Goal: Task Accomplishment & Management: Complete application form

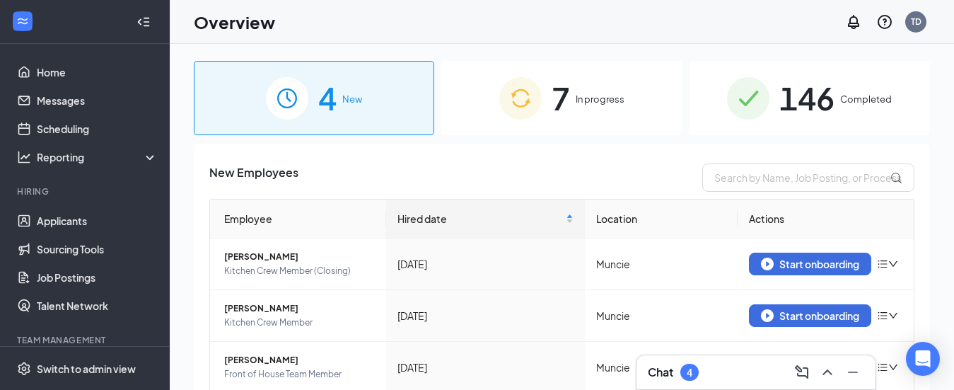
click at [578, 99] on span "In progress" at bounding box center [600, 99] width 49 height 14
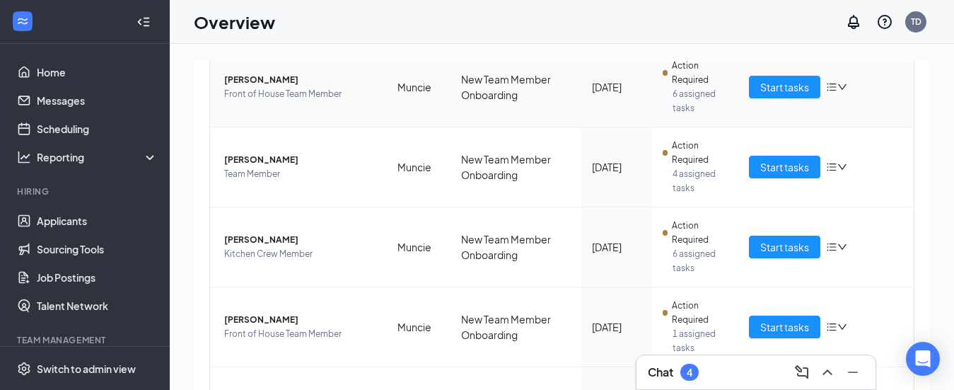
scroll to position [342, 0]
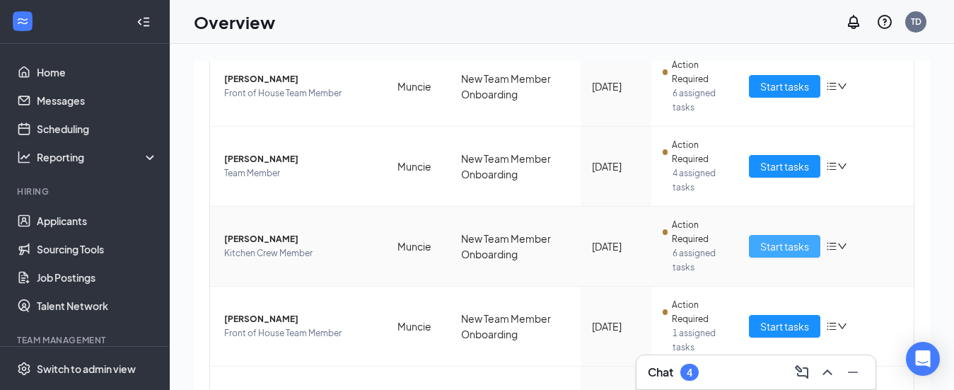
click at [768, 245] on span "Start tasks" at bounding box center [784, 246] width 49 height 16
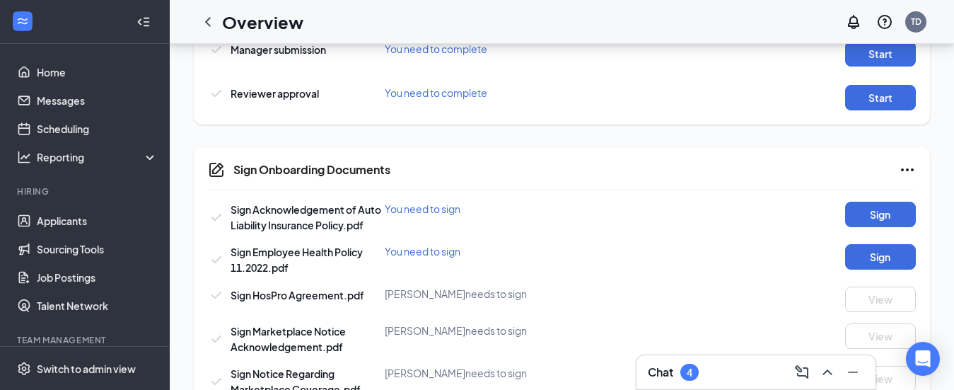
scroll to position [902, 0]
click at [878, 204] on button "Sign" at bounding box center [880, 213] width 71 height 25
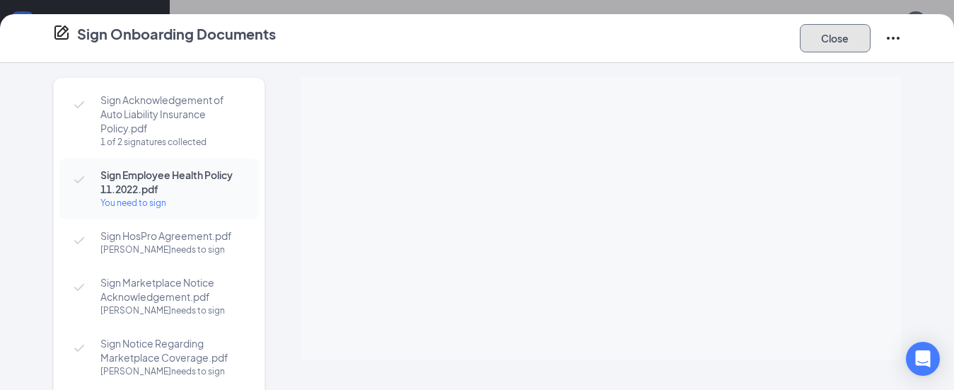
click at [840, 35] on button "Close" at bounding box center [835, 38] width 71 height 28
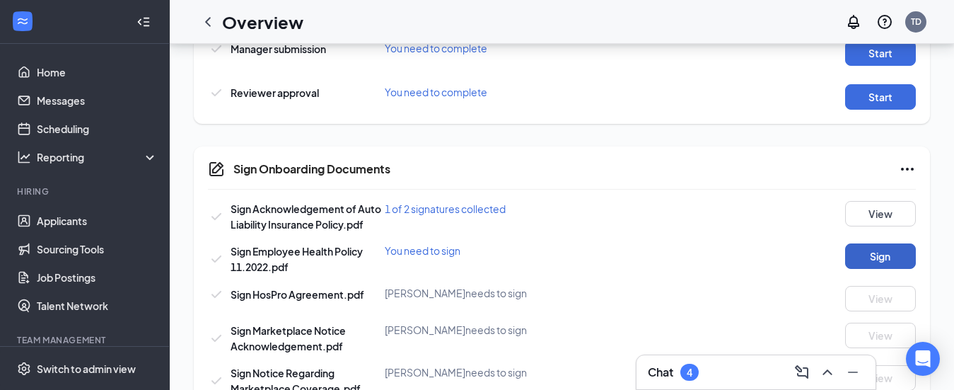
click at [893, 248] on button "Sign" at bounding box center [880, 255] width 71 height 25
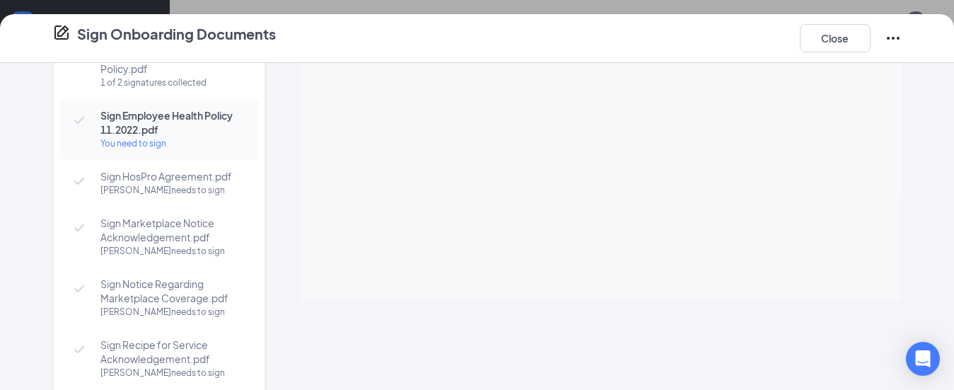
scroll to position [64, 0]
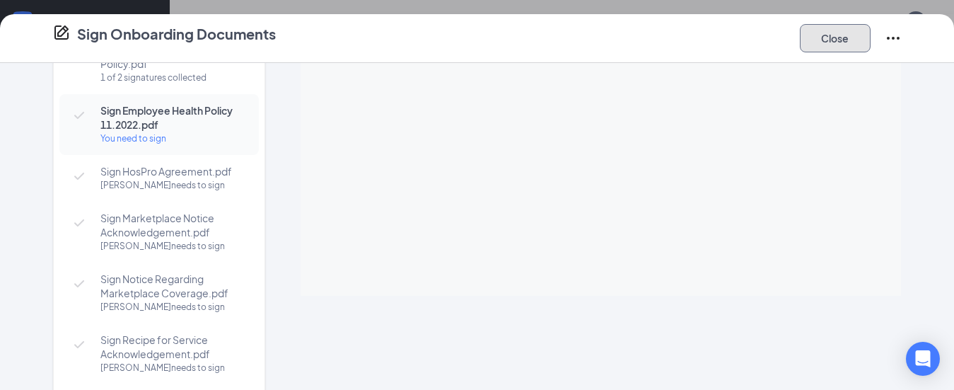
click at [835, 40] on button "Close" at bounding box center [835, 38] width 71 height 28
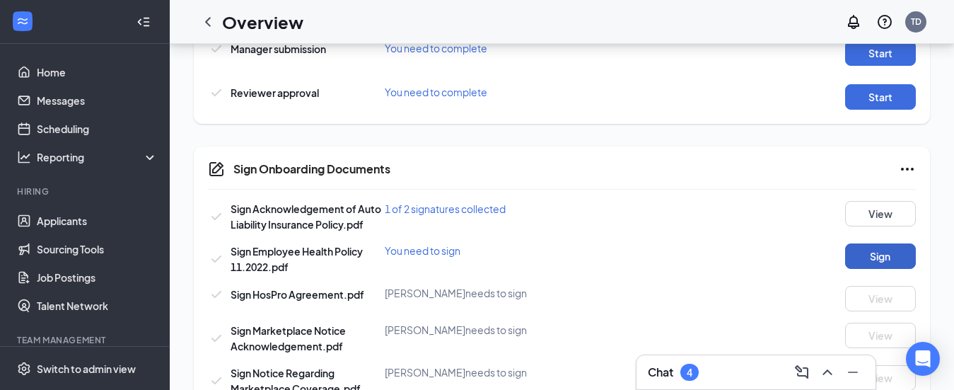
click at [877, 252] on button "Sign" at bounding box center [880, 255] width 71 height 25
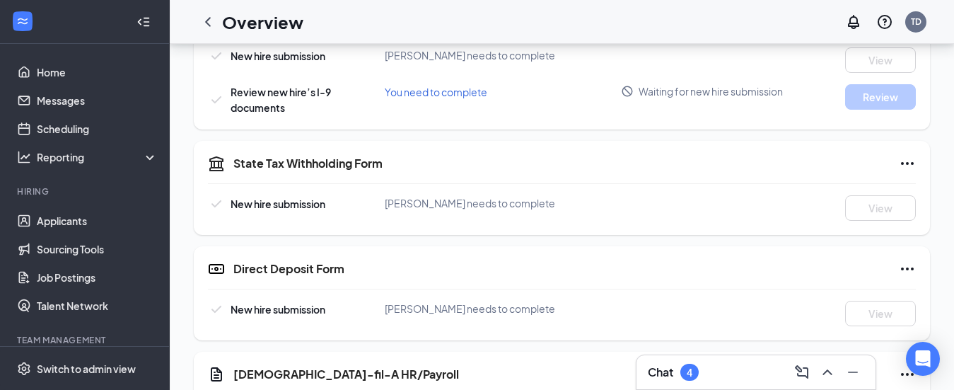
scroll to position [488, 0]
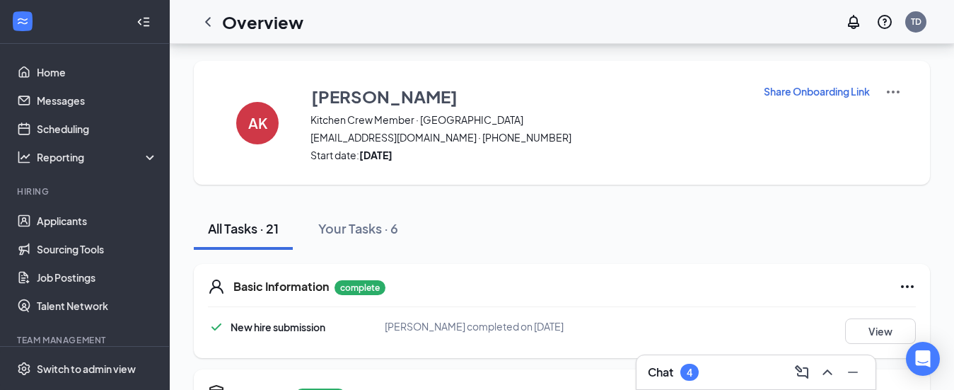
scroll to position [435, 0]
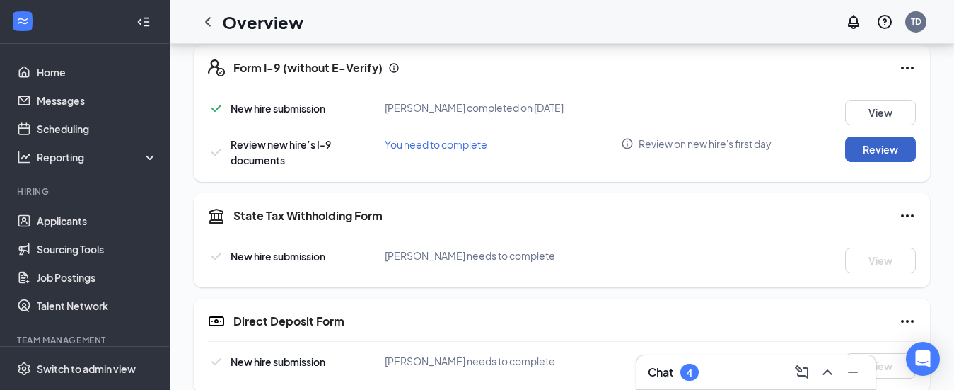
click at [868, 147] on button "Review" at bounding box center [880, 148] width 71 height 25
type input "[DATE]"
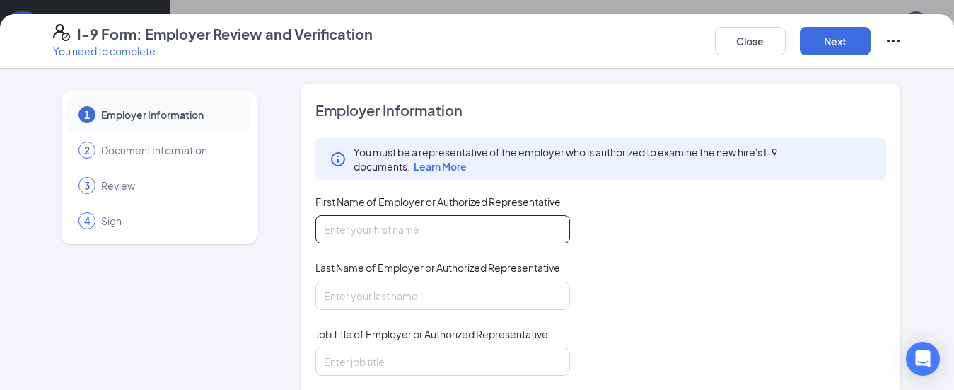
click at [457, 230] on input "First Name of Employer or Authorized Representative" at bounding box center [442, 229] width 255 height 28
type input "Tamma"
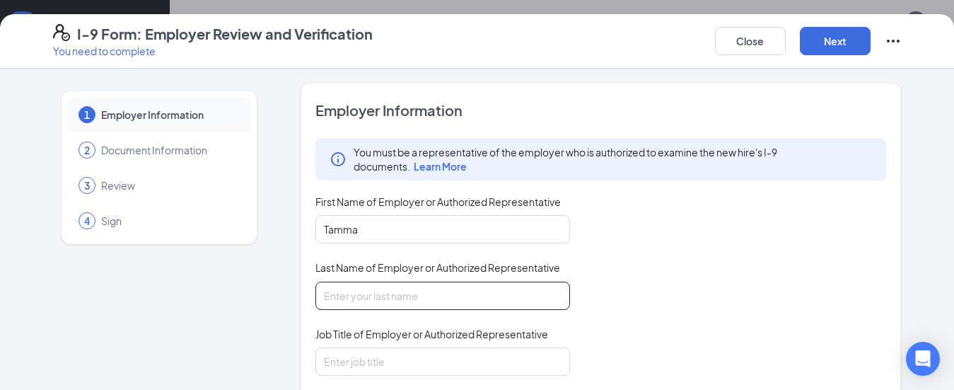
click at [364, 291] on input "Last Name of Employer or Authorized Representative" at bounding box center [442, 295] width 255 height 28
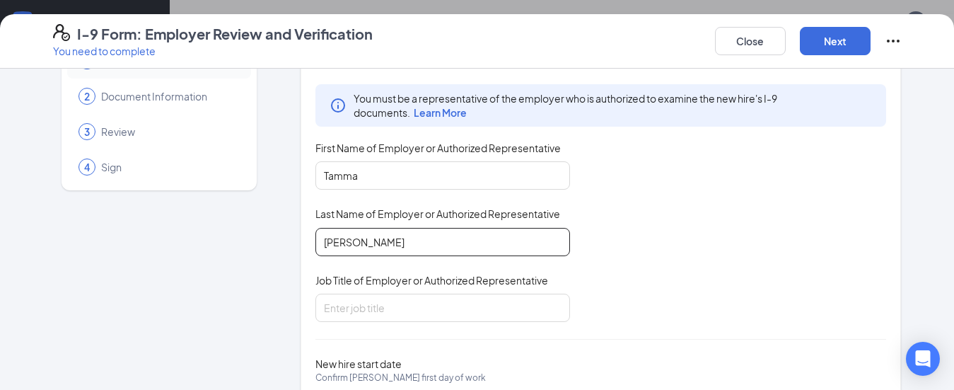
scroll to position [56, 0]
type input "Daugherty"
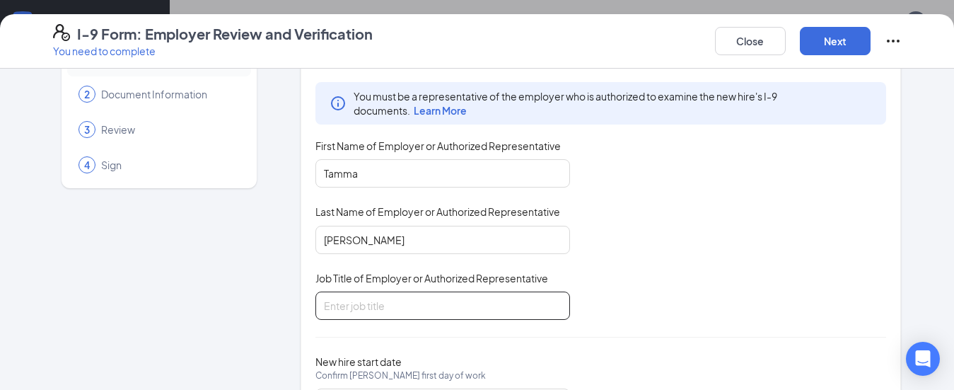
click at [353, 315] on input "Job Title of Employer or Authorized Representative" at bounding box center [442, 305] width 255 height 28
type input "Director of Operations"
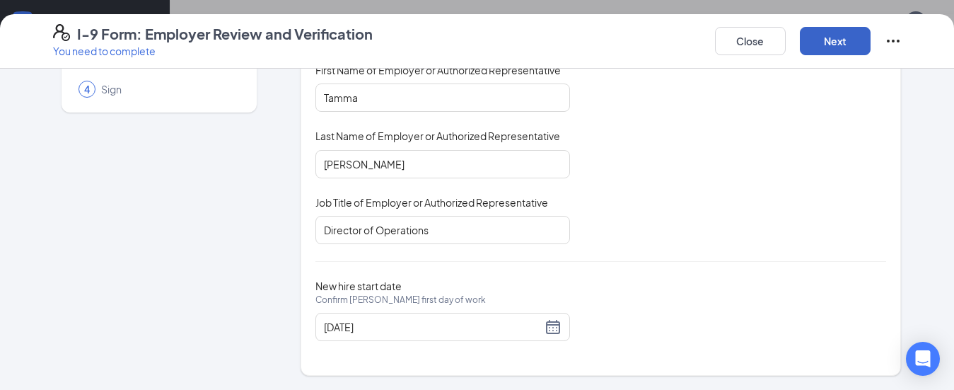
click at [822, 37] on button "Next" at bounding box center [835, 41] width 71 height 28
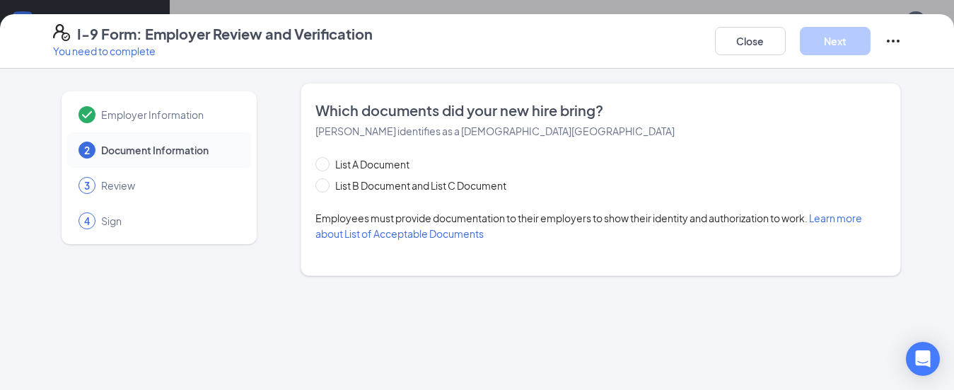
scroll to position [0, 0]
click at [316, 179] on input "List B Document and List C Document" at bounding box center [320, 183] width 10 height 10
radio input "true"
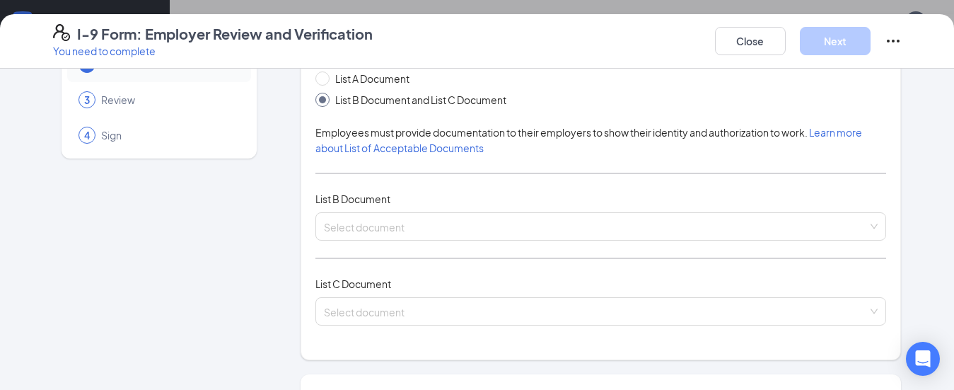
scroll to position [86, 0]
click at [513, 218] on input "search" at bounding box center [596, 222] width 545 height 21
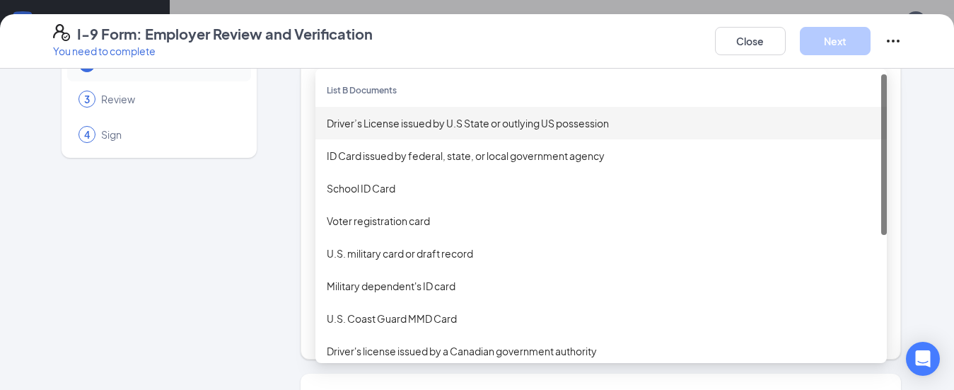
click at [428, 122] on div "Driver’s License issued by U.S State or outlying US possession" at bounding box center [601, 123] width 549 height 16
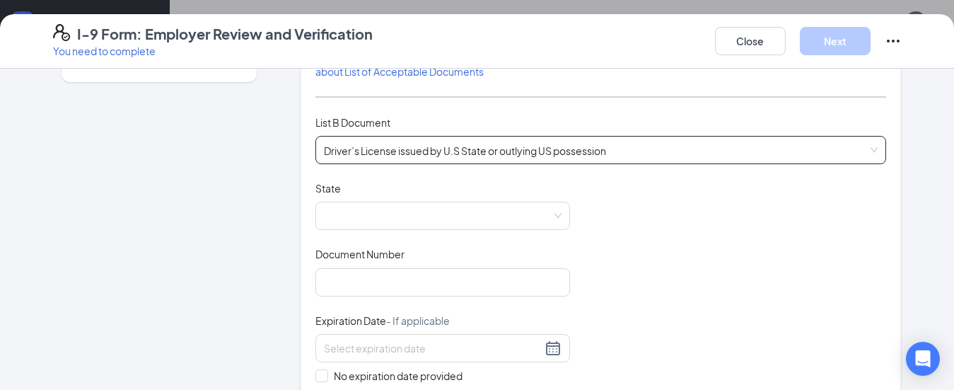
scroll to position [163, 0]
click at [388, 209] on span at bounding box center [443, 215] width 238 height 27
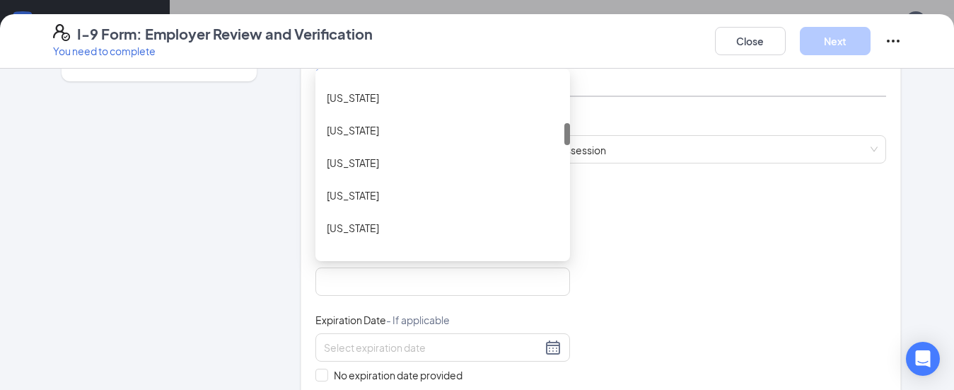
scroll to position [397, 0]
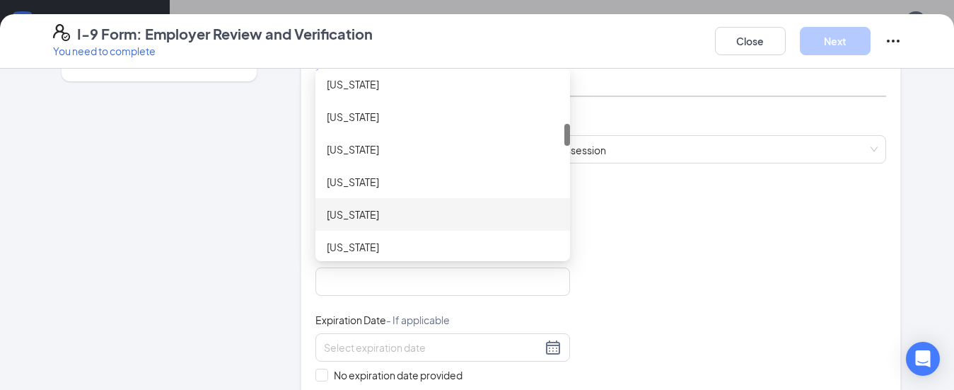
click at [344, 214] on div "Indiana" at bounding box center [443, 215] width 232 height 16
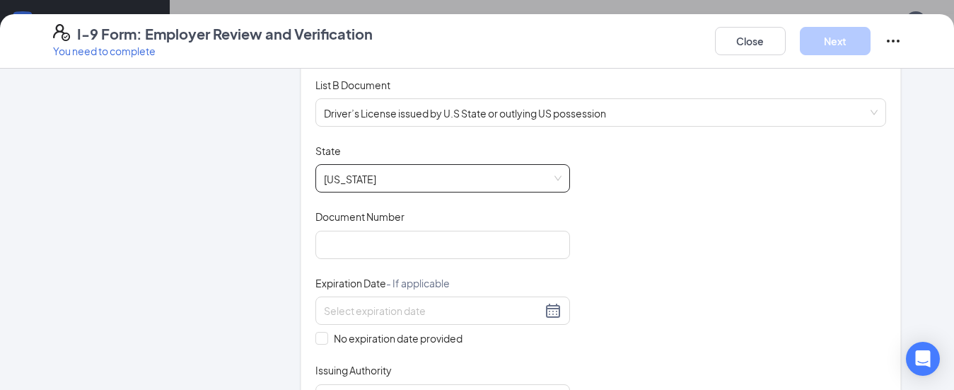
scroll to position [226, 0]
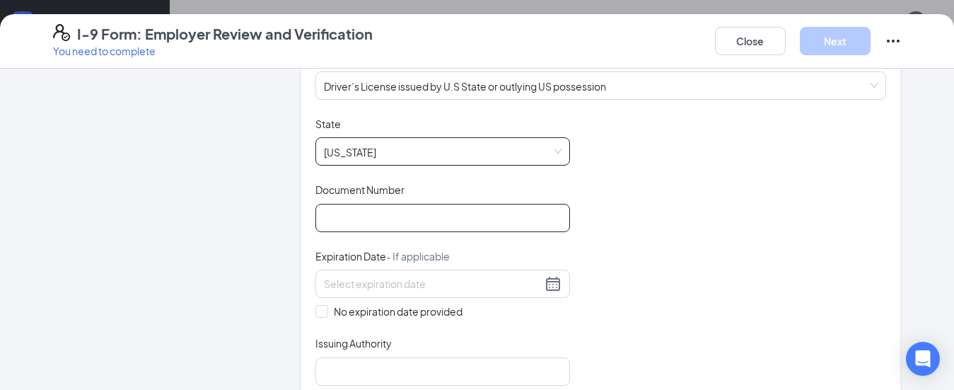
click at [344, 214] on input "Document Number" at bounding box center [442, 218] width 255 height 28
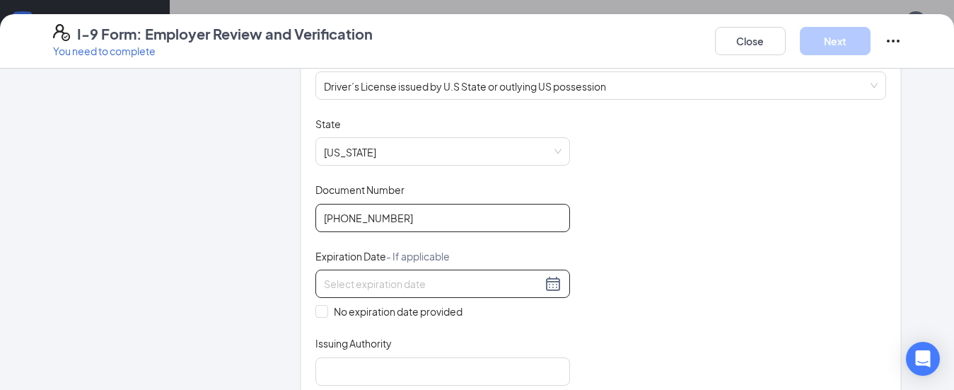
type input "9370-94-4565"
click at [365, 281] on input at bounding box center [433, 284] width 218 height 16
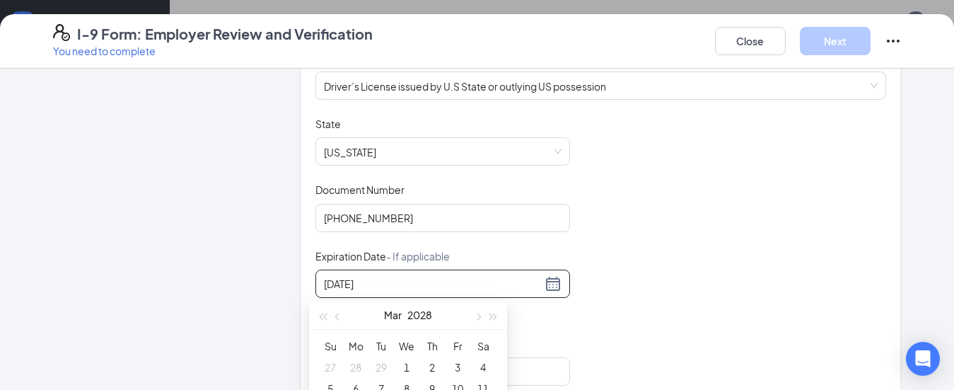
drag, startPoint x: 365, startPoint y: 281, endPoint x: 692, endPoint y: 261, distance: 327.4
click at [692, 261] on div "Document Title Driver’s License issued by U.S State or outlying US possession S…" at bounding box center [600, 251] width 571 height 269
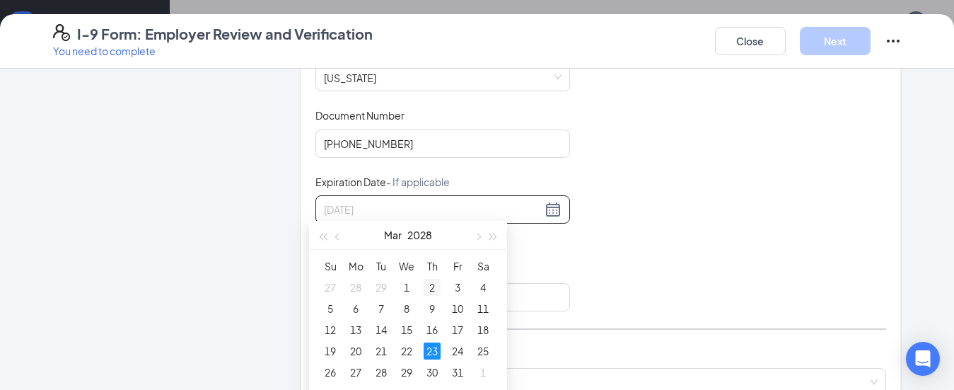
scroll to position [516, 0]
click at [433, 346] on div "23" at bounding box center [432, 349] width 17 height 17
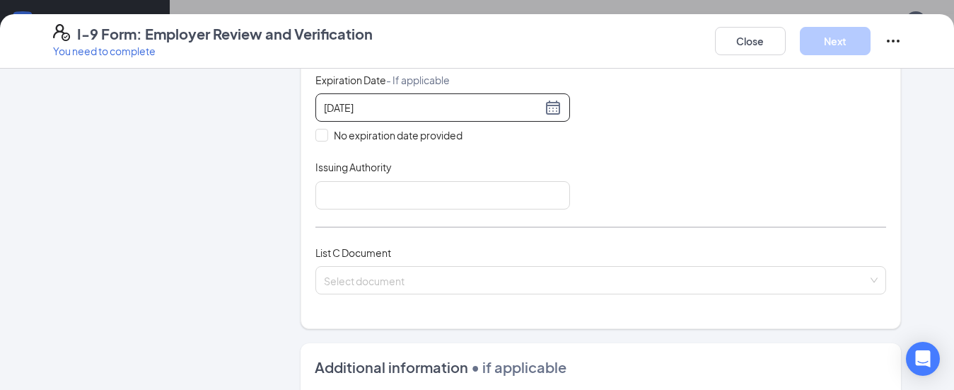
scroll to position [403, 0]
type input "03/23/2028"
click at [368, 197] on input "Issuing Authority" at bounding box center [442, 194] width 255 height 28
type input "Indiana"
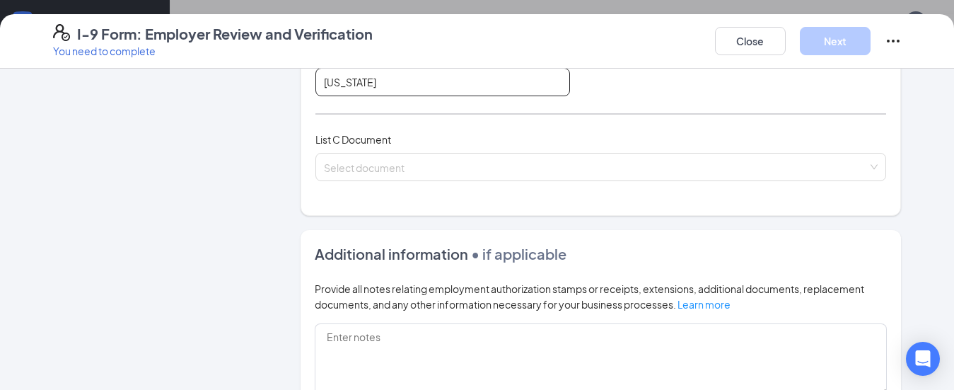
scroll to position [516, 0]
click at [387, 165] on input "search" at bounding box center [596, 163] width 545 height 21
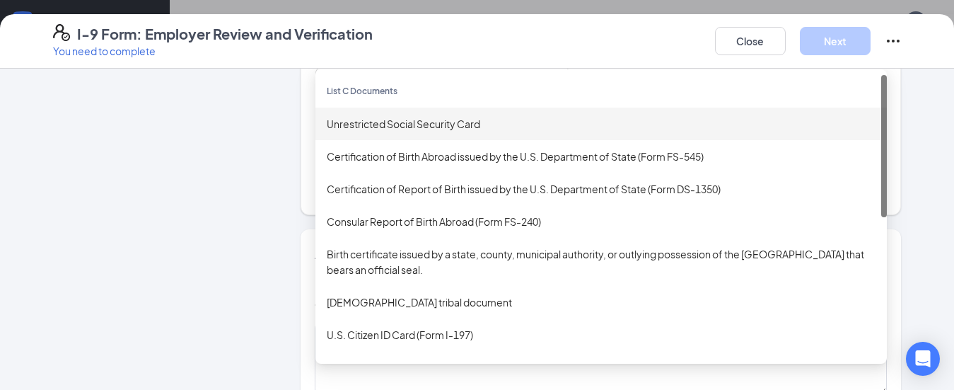
click at [382, 127] on div "Unrestricted Social Security Card" at bounding box center [601, 124] width 549 height 16
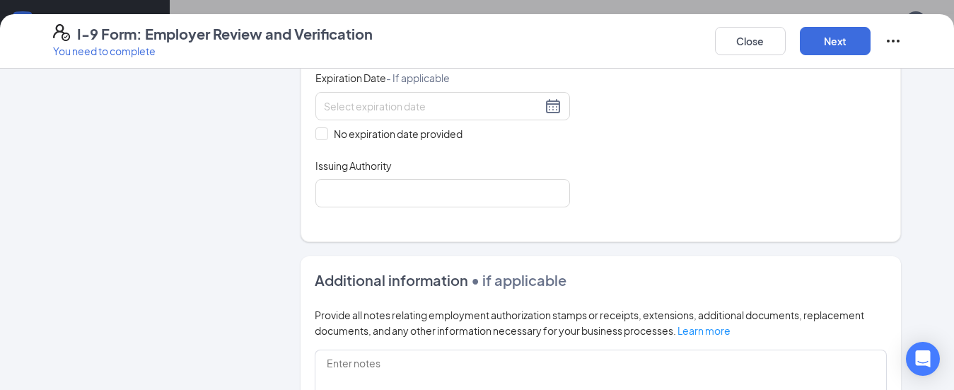
scroll to position [709, 0]
click at [315, 136] on span at bounding box center [321, 133] width 13 height 13
click at [315, 136] on input "No expiration date provided" at bounding box center [320, 132] width 10 height 10
checkbox input "true"
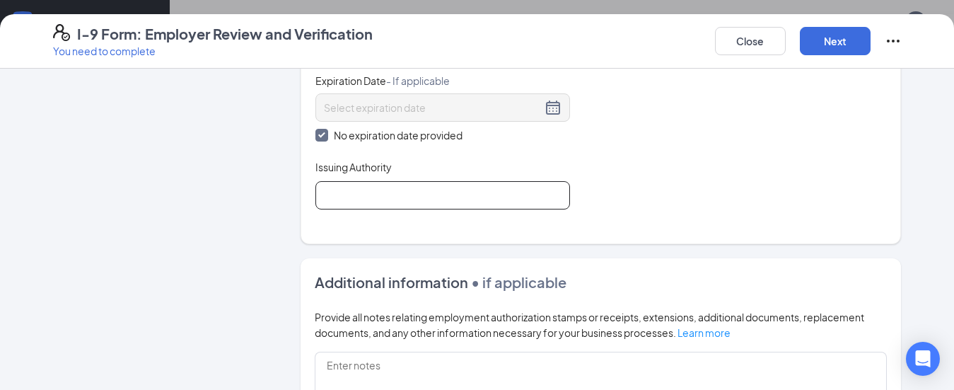
click at [349, 200] on input "Issuing Authority" at bounding box center [442, 195] width 255 height 28
type input "Social Security Administration"
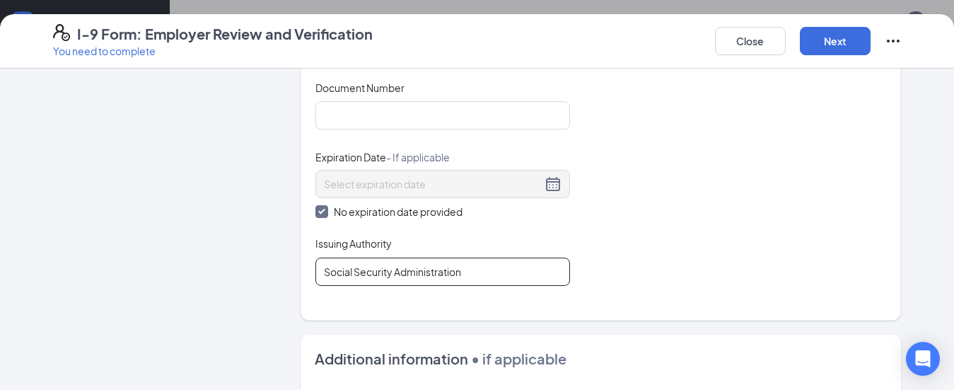
scroll to position [581, 0]
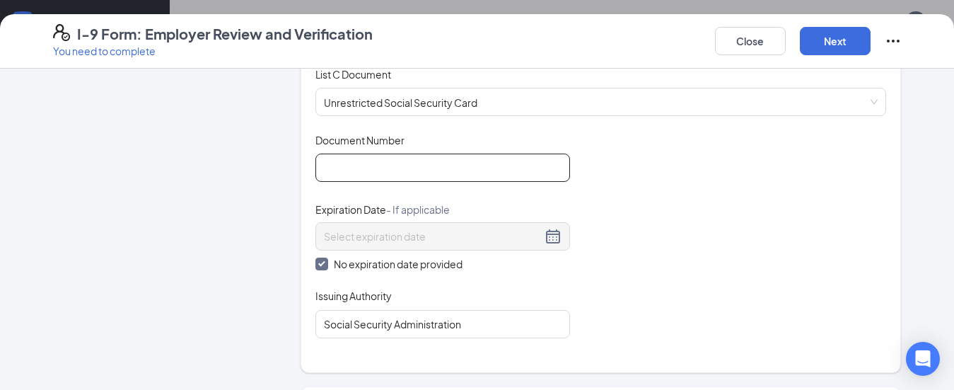
click at [343, 165] on input "Document Number" at bounding box center [442, 167] width 255 height 28
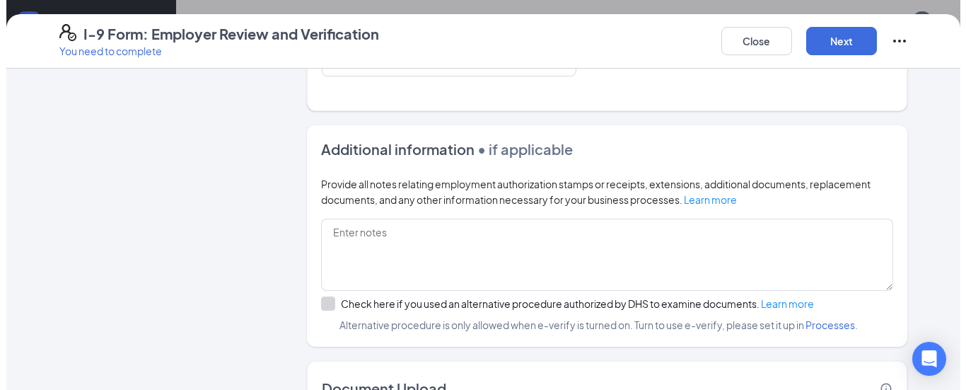
scroll to position [948, 0]
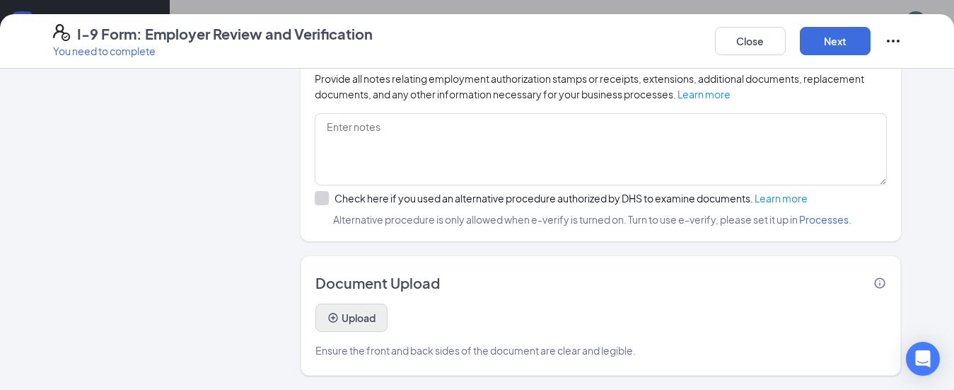
type input "313311100"
click at [351, 313] on button "Upload" at bounding box center [351, 317] width 72 height 28
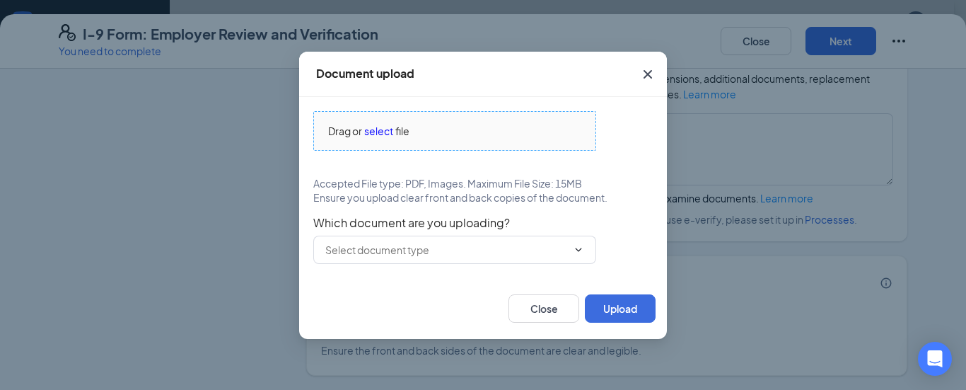
click at [475, 125] on div "Drag or select file" at bounding box center [454, 131] width 281 height 16
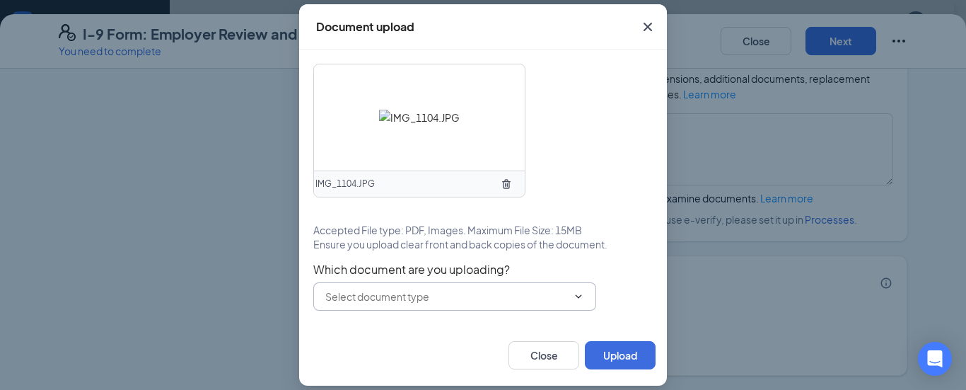
click at [579, 298] on icon "ChevronDown" at bounding box center [578, 296] width 11 height 11
click at [579, 296] on icon "ChevronDown" at bounding box center [578, 296] width 11 height 11
click at [576, 293] on icon "ChevronDown" at bounding box center [578, 296] width 11 height 11
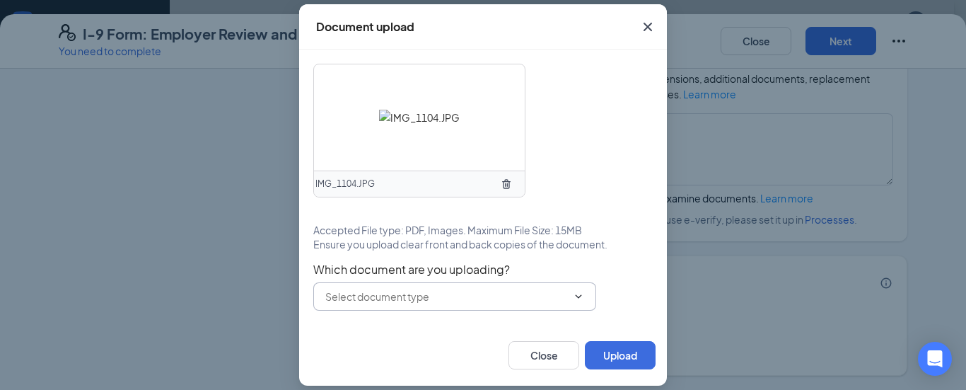
click at [577, 293] on icon "ChevronDown" at bounding box center [578, 296] width 11 height 11
click at [526, 293] on input "text" at bounding box center [446, 297] width 242 height 16
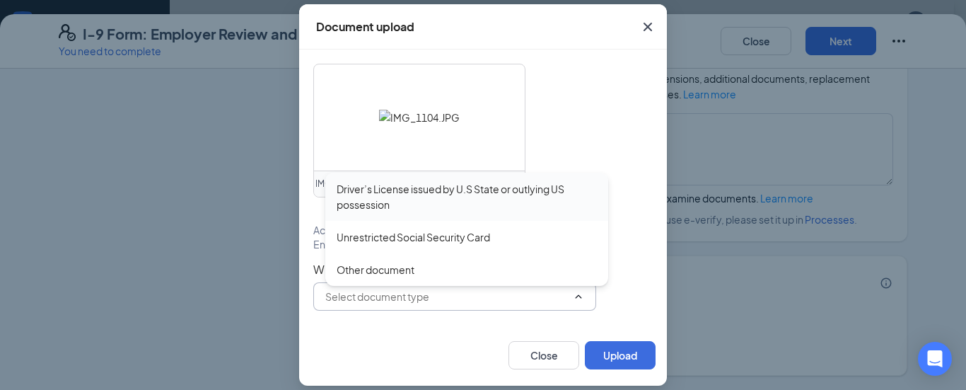
click at [489, 185] on div "Driver’s License issued by U.S State or outlying US possession" at bounding box center [467, 196] width 260 height 31
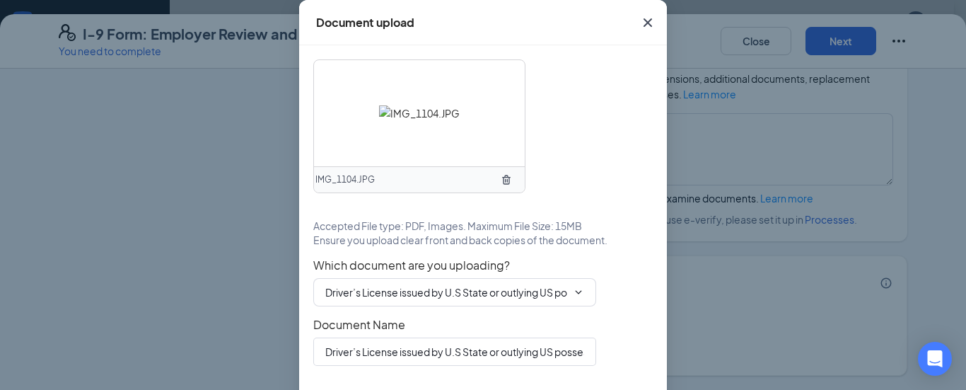
scroll to position [51, 0]
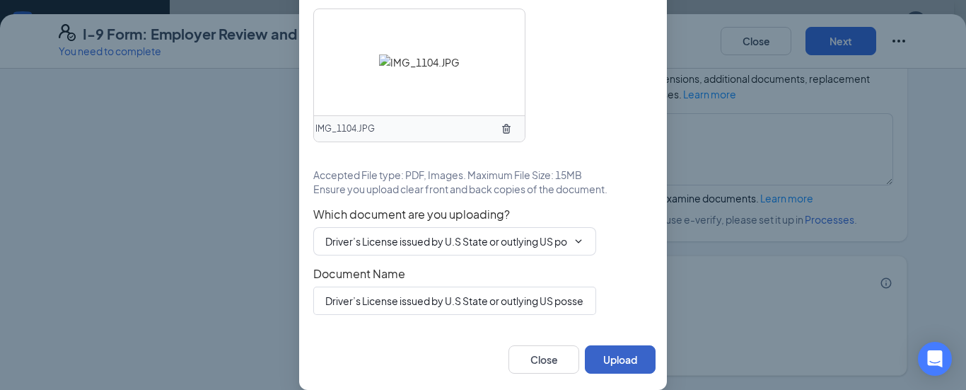
click at [610, 350] on button "Upload" at bounding box center [620, 359] width 71 height 28
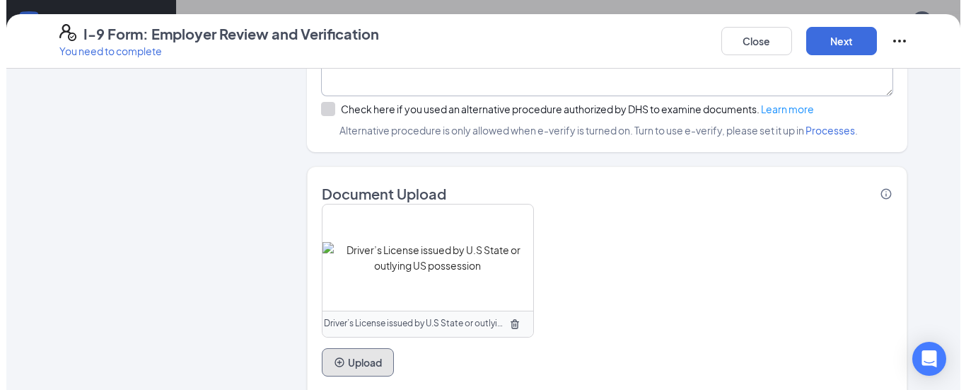
scroll to position [1081, 0]
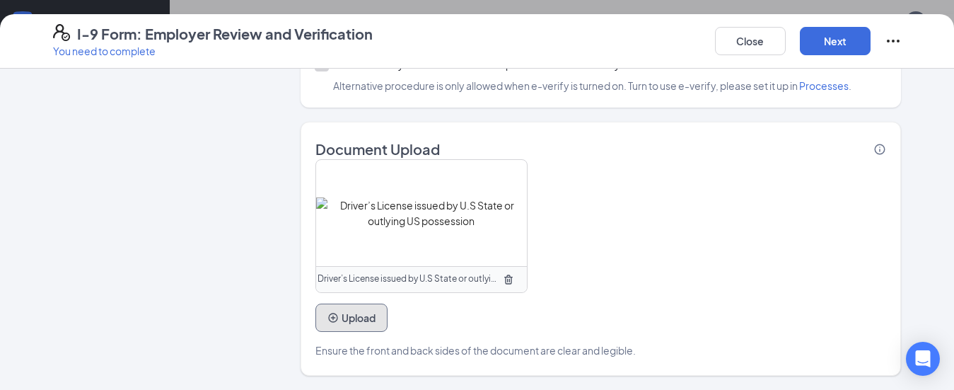
click at [332, 314] on button "Upload" at bounding box center [351, 317] width 72 height 28
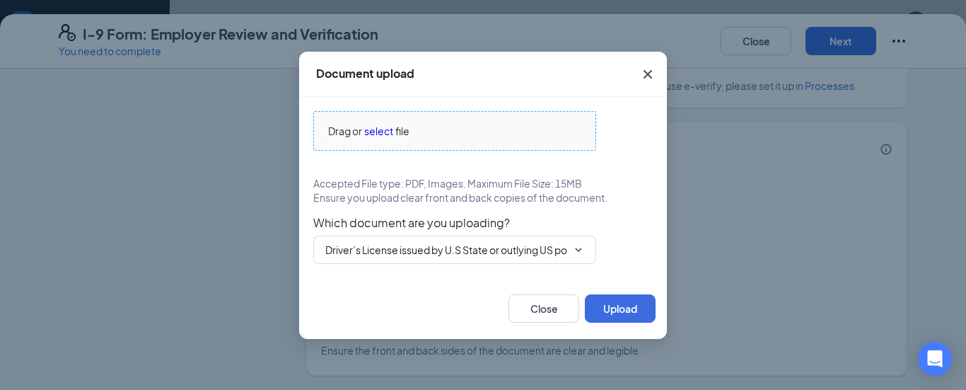
click at [495, 123] on div "Drag or select file" at bounding box center [454, 131] width 281 height 16
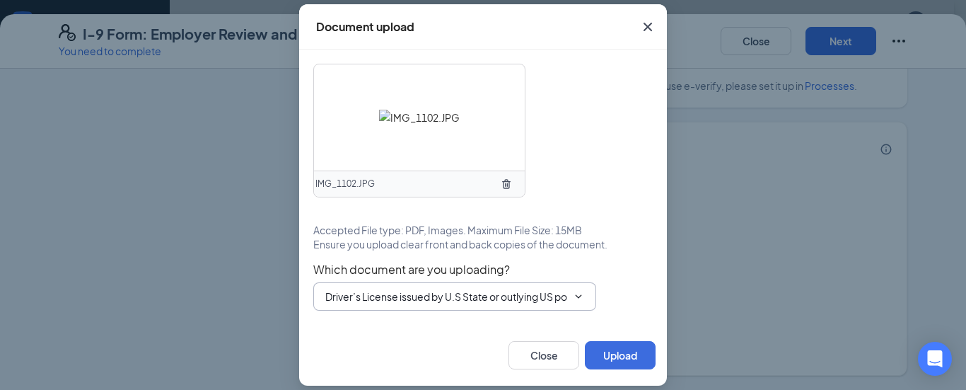
click at [577, 294] on icon "ChevronDown" at bounding box center [578, 296] width 11 height 11
click at [478, 293] on input "Driver’s License issued by U.S State or outlying US possession" at bounding box center [446, 297] width 242 height 16
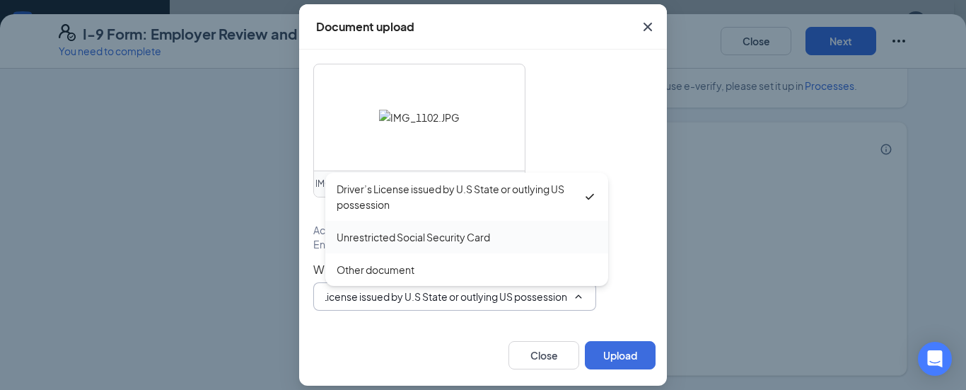
scroll to position [0, 0]
click at [451, 238] on div "Unrestricted Social Security Card" at bounding box center [413, 237] width 153 height 16
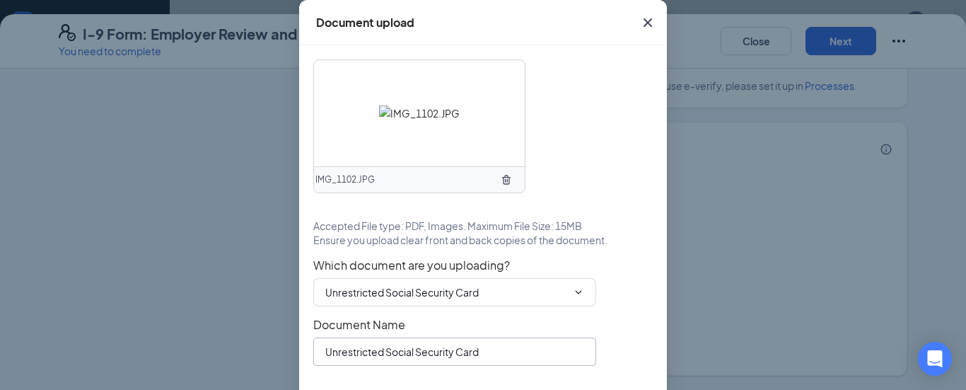
scroll to position [51, 0]
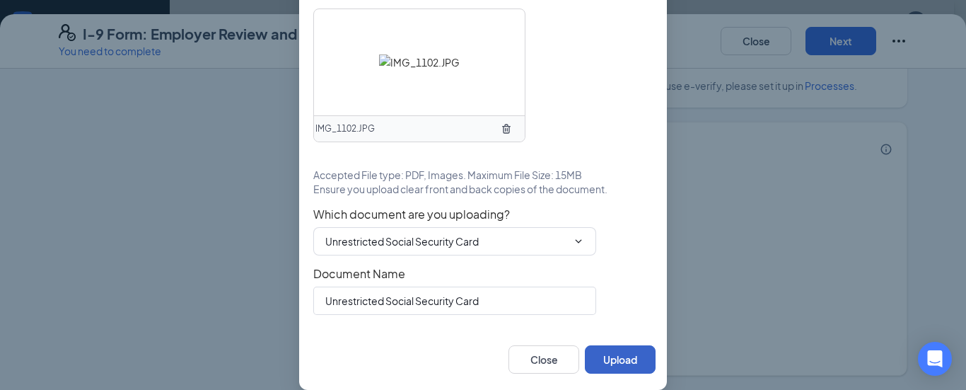
click at [616, 352] on button "Upload" at bounding box center [620, 359] width 71 height 28
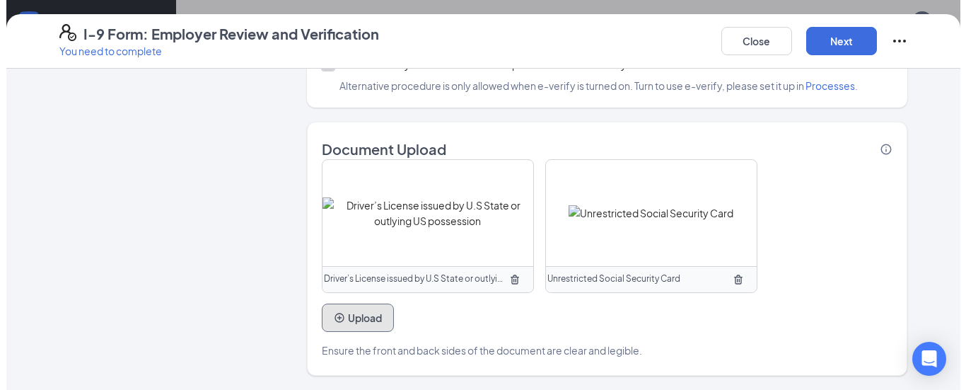
scroll to position [808, 0]
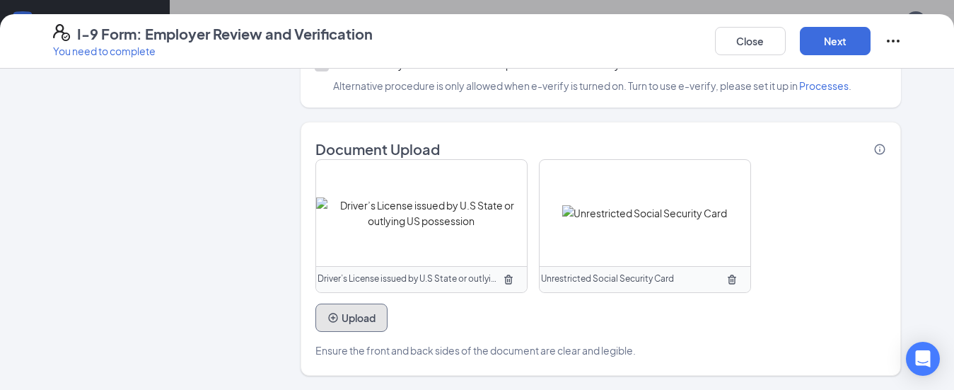
click at [330, 312] on icon "PlusCircle" at bounding box center [332, 317] width 11 height 11
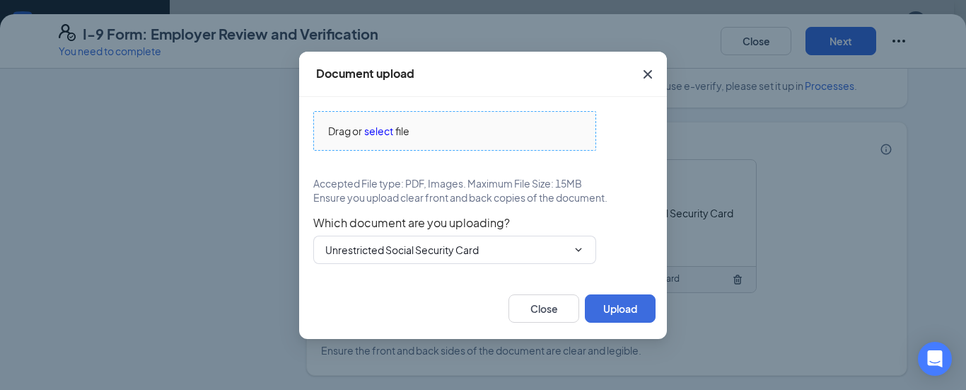
click at [448, 126] on div "Drag or select file" at bounding box center [454, 131] width 281 height 16
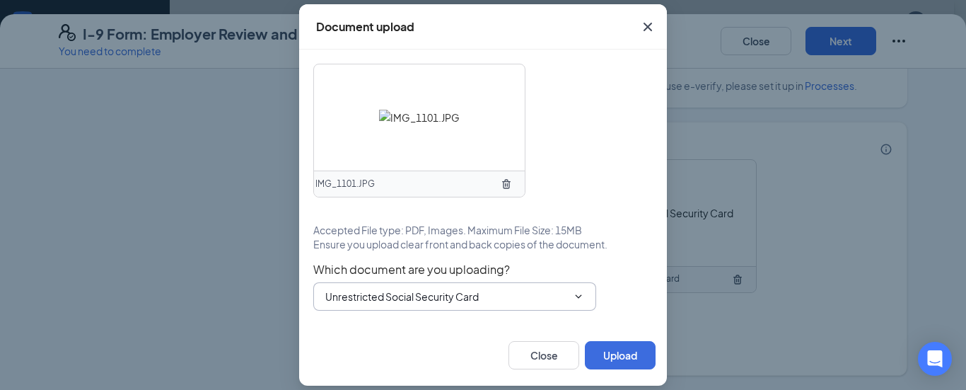
click at [511, 294] on input "Unrestricted Social Security Card" at bounding box center [446, 297] width 242 height 16
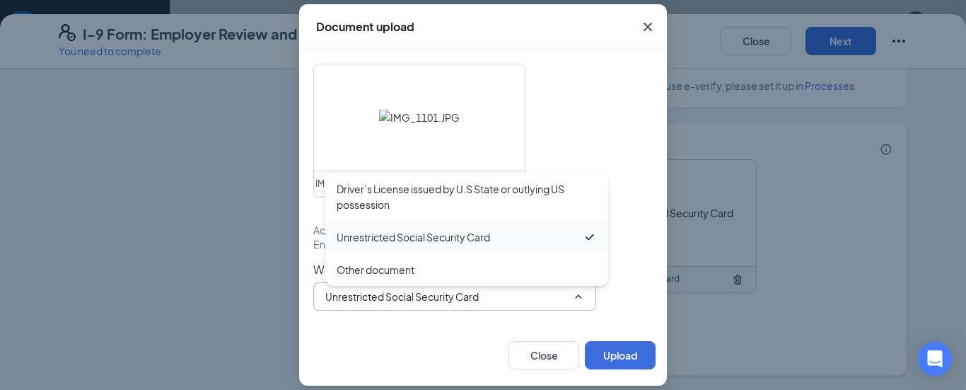
click at [470, 240] on div "Unrestricted Social Security Card" at bounding box center [413, 237] width 153 height 16
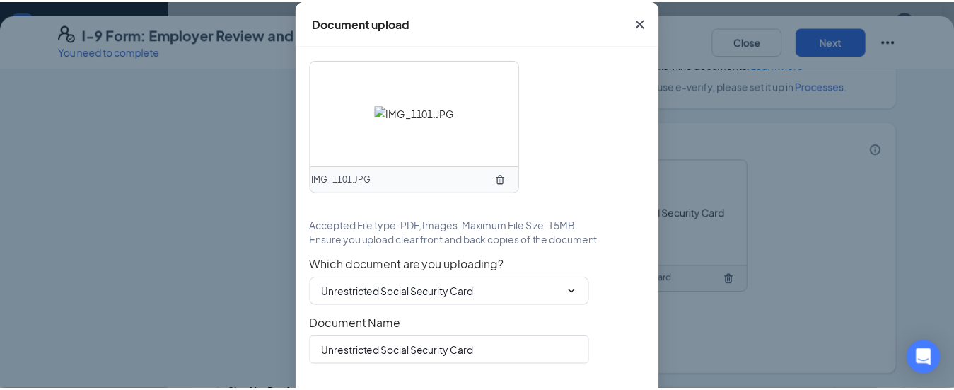
scroll to position [51, 0]
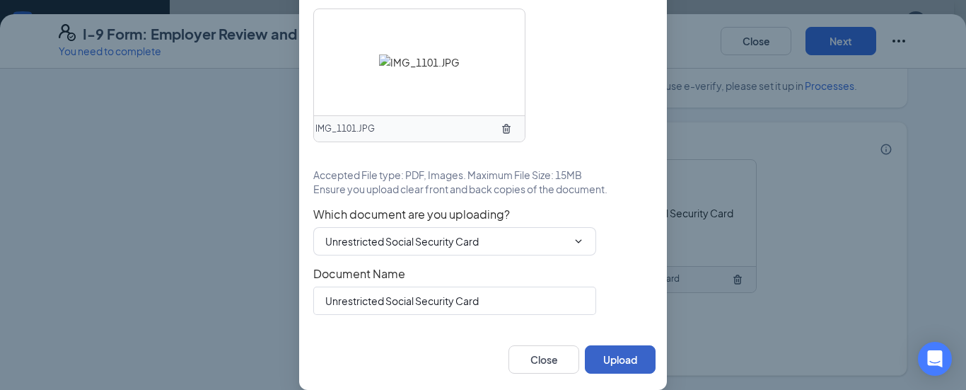
click at [618, 355] on button "Upload" at bounding box center [620, 359] width 71 height 28
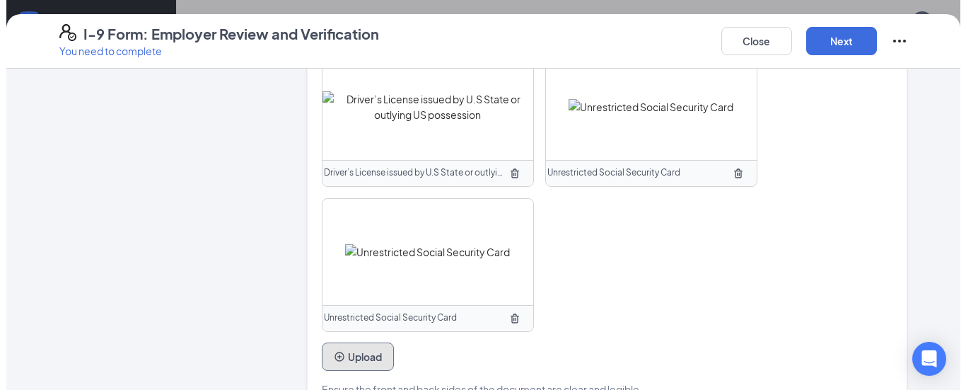
scroll to position [1226, 0]
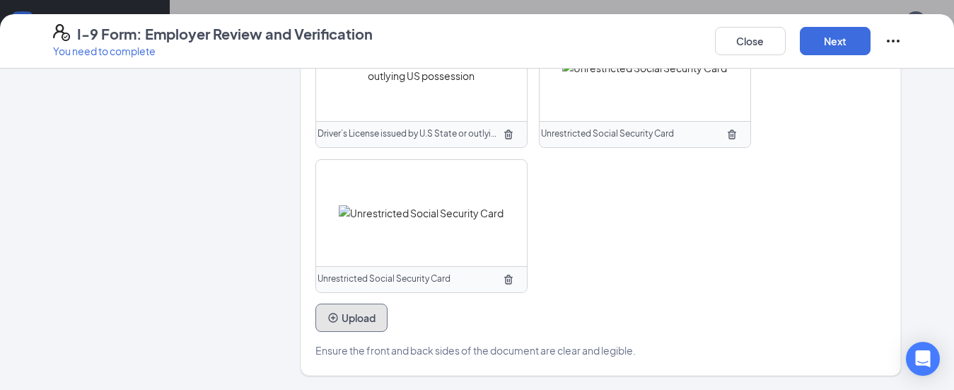
click at [327, 314] on icon "PlusCircle" at bounding box center [332, 317] width 11 height 11
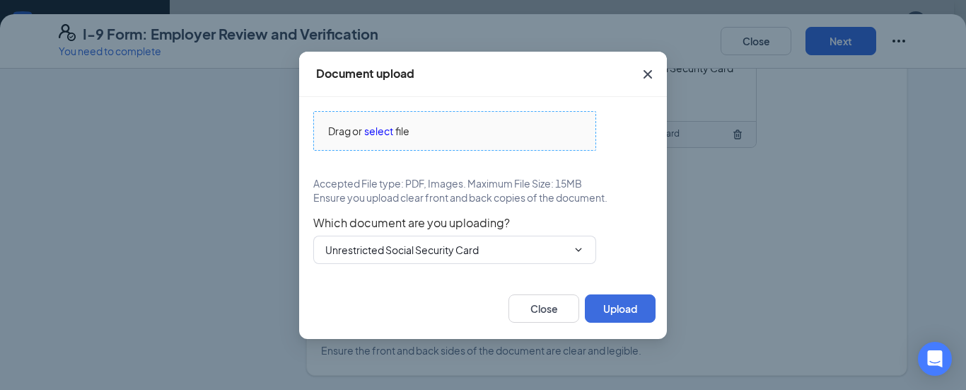
click at [471, 127] on div "Drag or select file" at bounding box center [454, 131] width 281 height 16
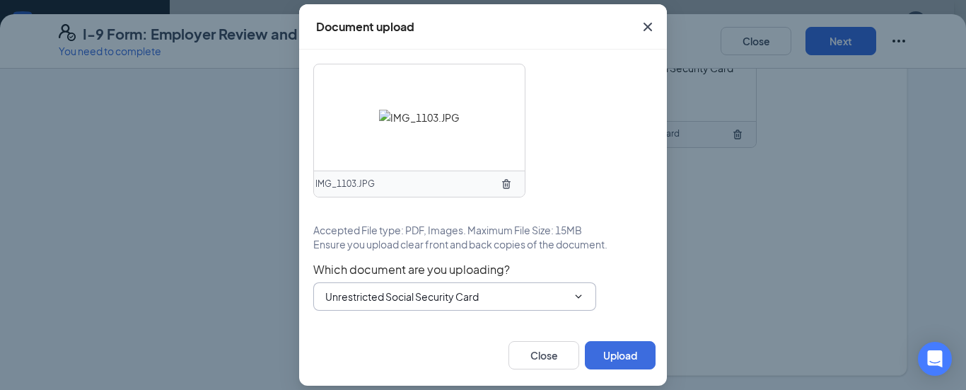
click at [575, 294] on icon "ChevronDown" at bounding box center [578, 296] width 11 height 11
click at [493, 294] on input "Unrestricted Social Security Card" at bounding box center [446, 297] width 242 height 16
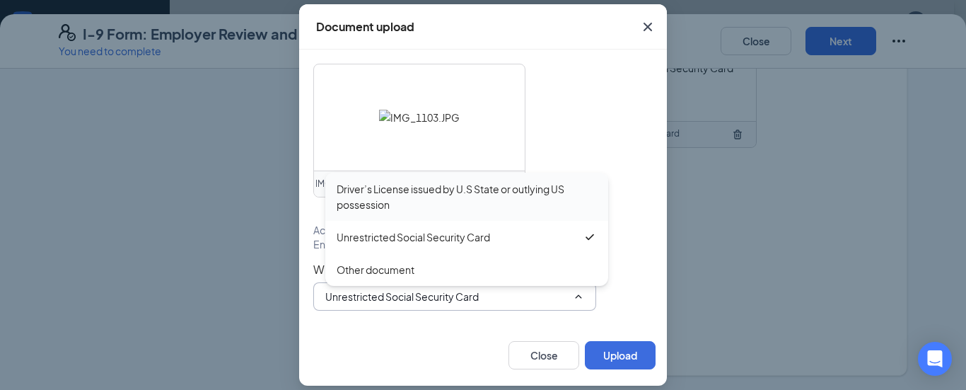
click at [480, 185] on div "Driver’s License issued by U.S State or outlying US possession" at bounding box center [467, 196] width 260 height 31
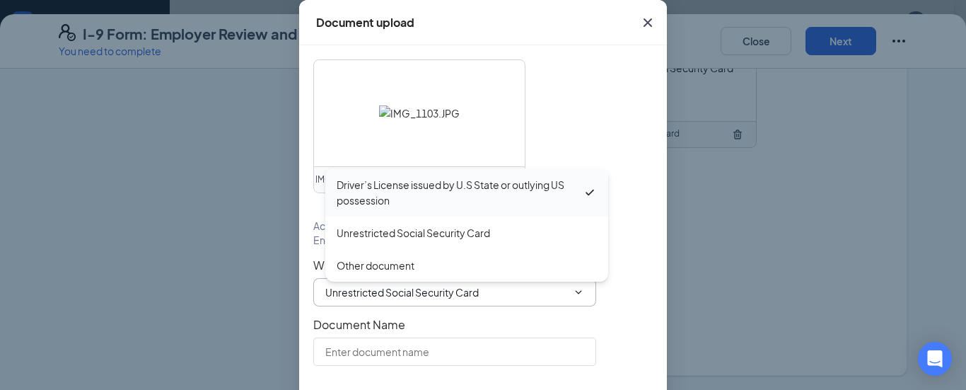
type input "Driver’s License issued by U.S State or outlying US possession"
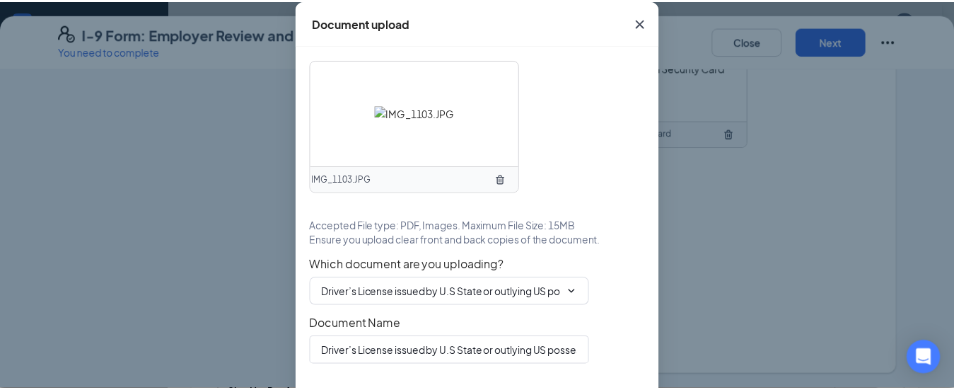
scroll to position [51, 0]
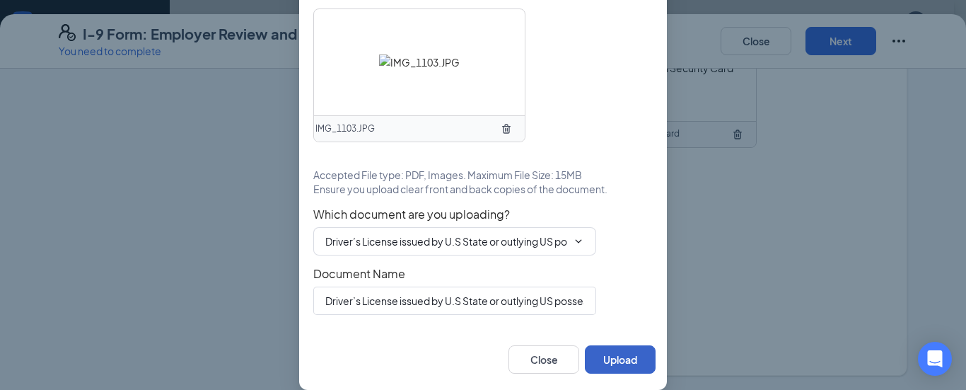
click at [609, 360] on button "Upload" at bounding box center [620, 359] width 71 height 28
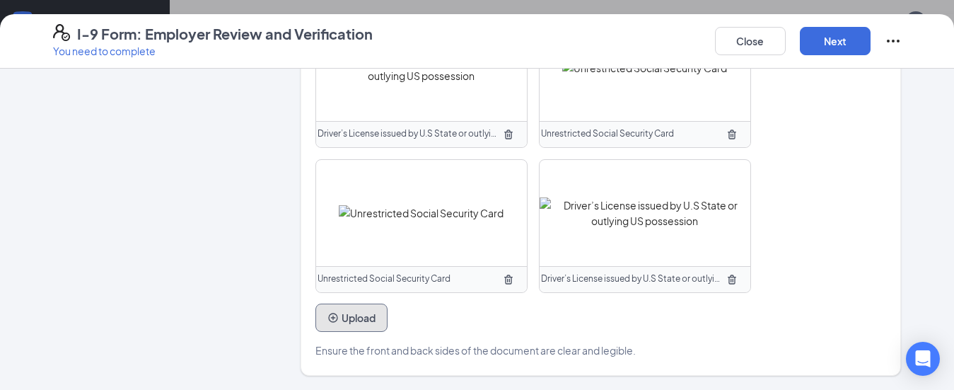
scroll to position [914, 0]
click at [823, 38] on button "Next" at bounding box center [835, 41] width 71 height 28
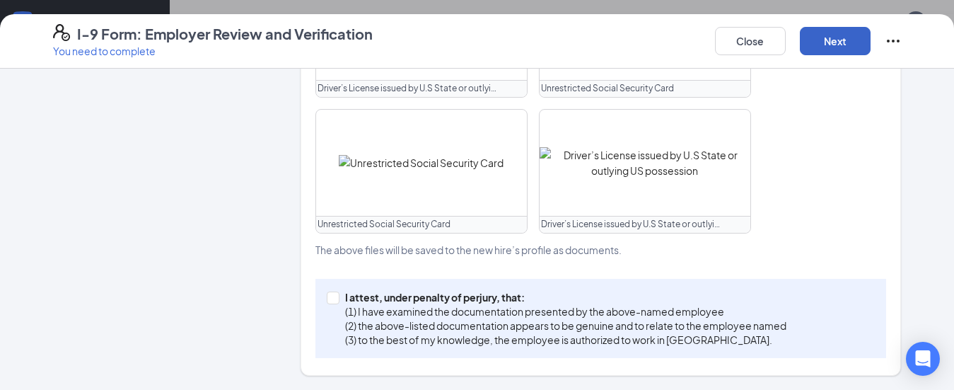
scroll to position [722, 0]
click at [330, 299] on input "I attest, under penalty of perjury, that: (1) I have examined the documentation…" at bounding box center [332, 296] width 10 height 10
checkbox input "true"
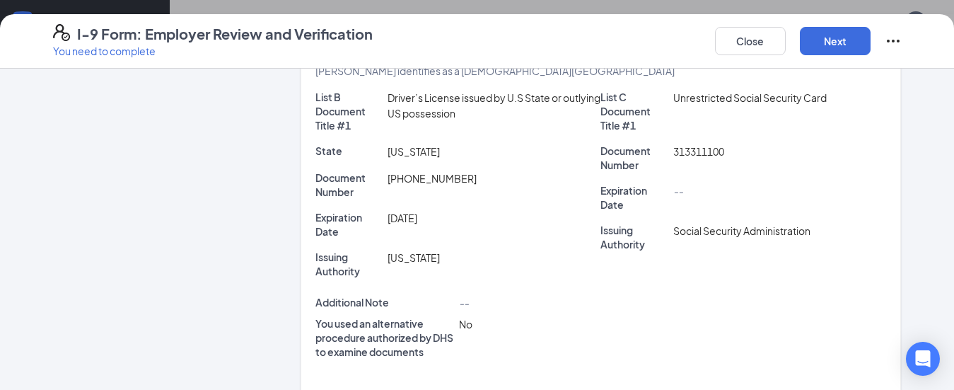
scroll to position [296, 0]
click at [825, 37] on button "Next" at bounding box center [835, 41] width 71 height 28
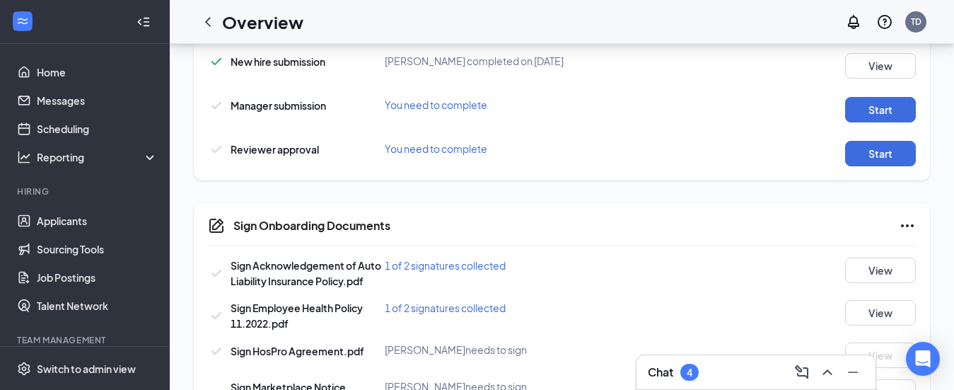
scroll to position [861, 0]
click at [889, 105] on button "Start" at bounding box center [880, 110] width 71 height 25
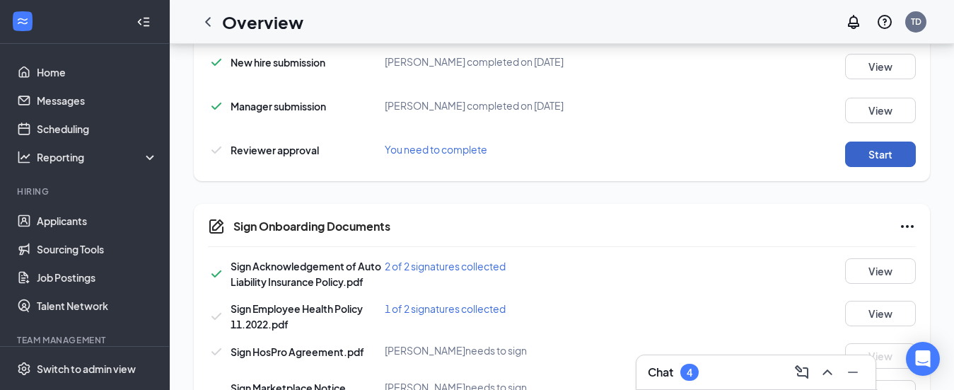
click at [880, 149] on button "Start" at bounding box center [880, 153] width 71 height 25
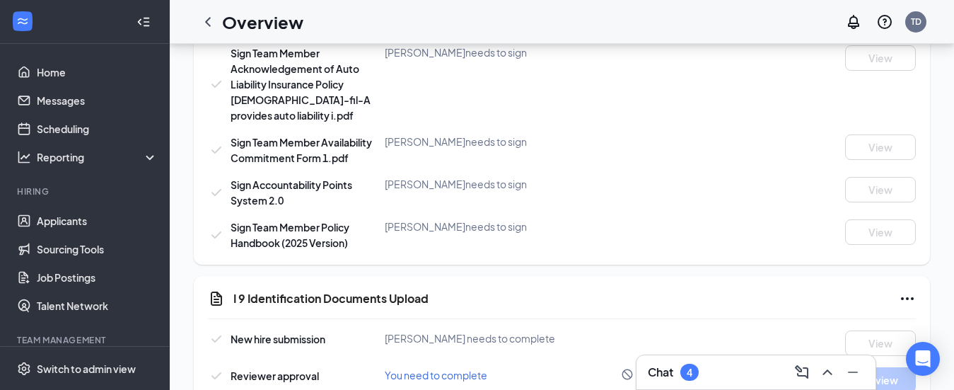
scroll to position [1342, 0]
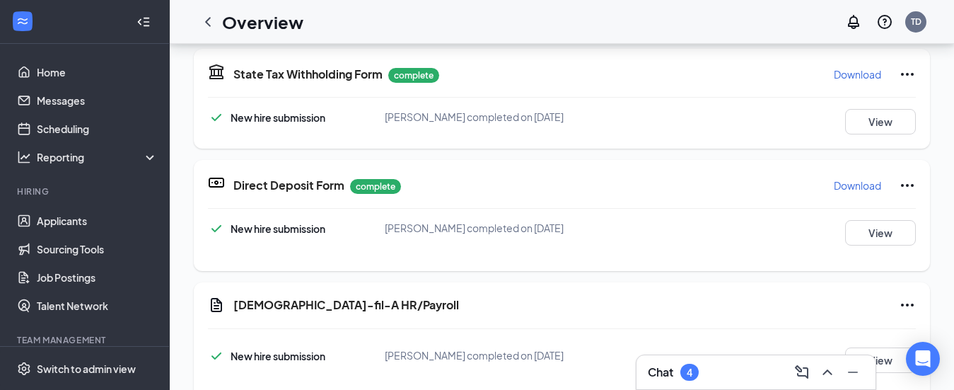
scroll to position [584, 0]
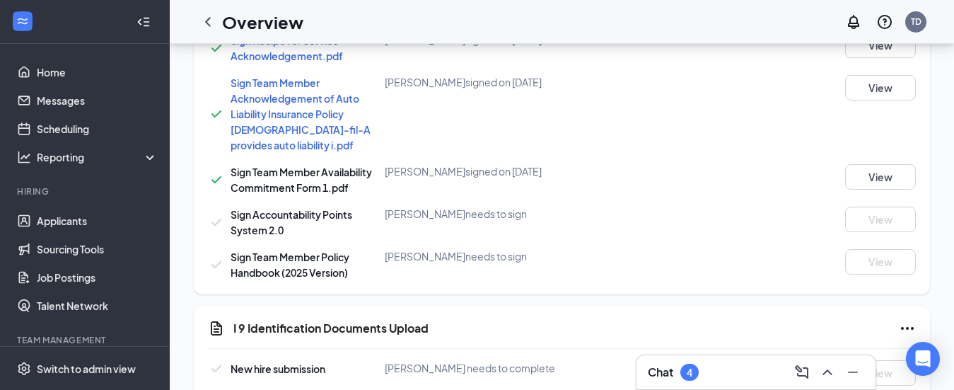
scroll to position [1359, 0]
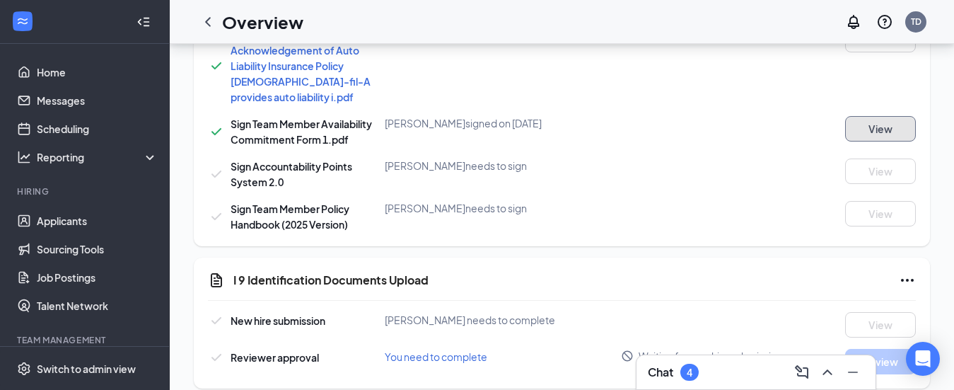
click at [873, 116] on button "View" at bounding box center [880, 128] width 71 height 25
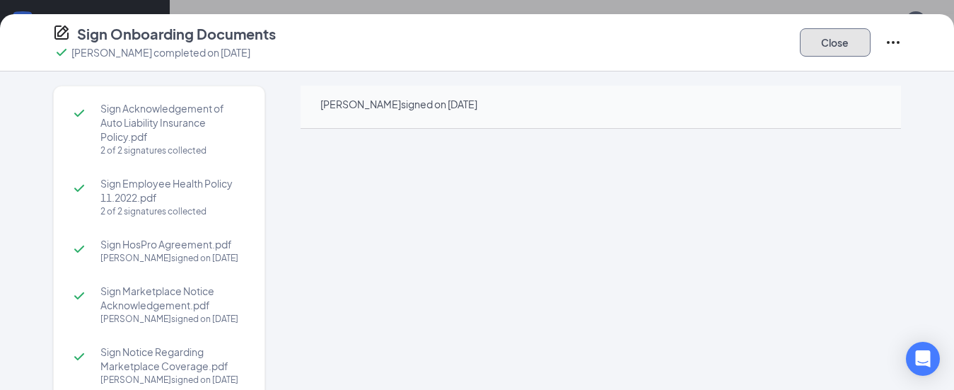
click at [847, 40] on button "Close" at bounding box center [835, 42] width 71 height 28
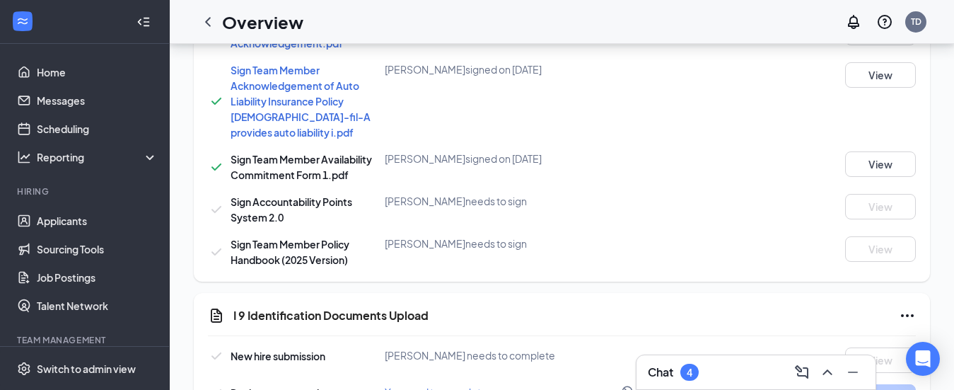
scroll to position [1359, 0]
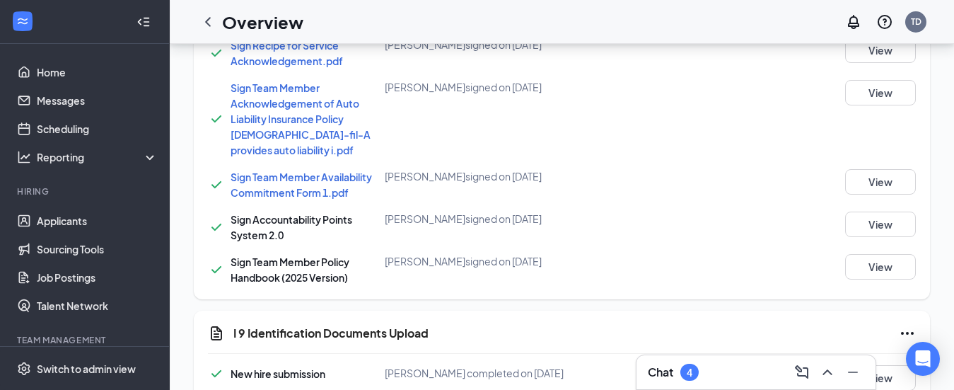
scroll to position [1311, 0]
click at [874, 170] on button "View" at bounding box center [880, 182] width 71 height 25
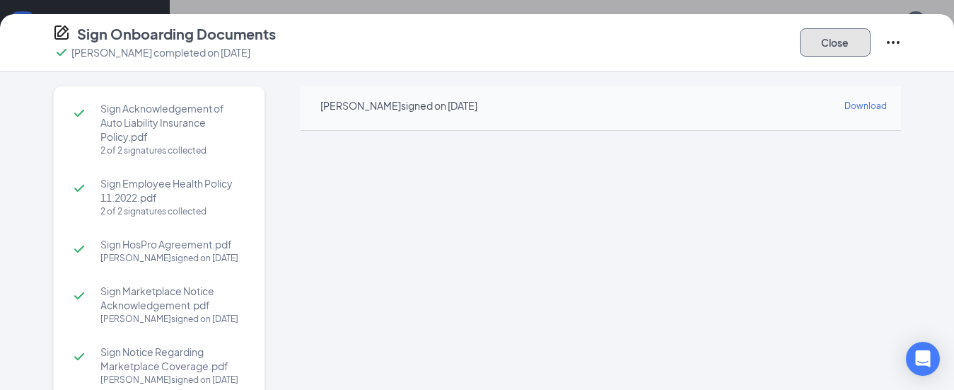
click at [831, 37] on button "Close" at bounding box center [835, 42] width 71 height 28
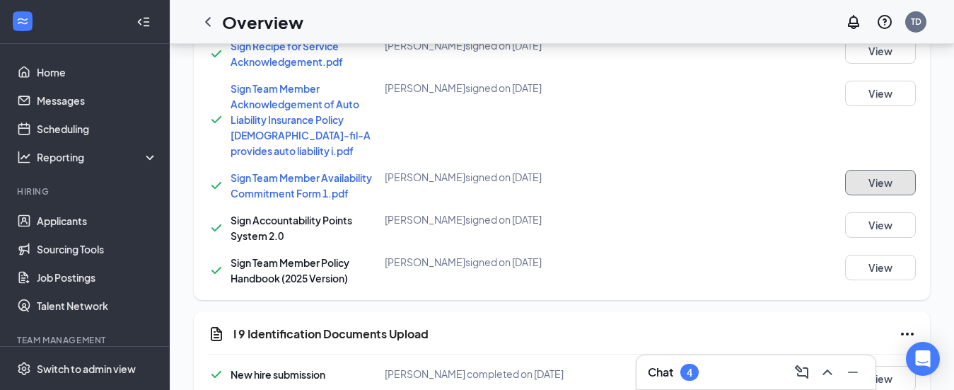
scroll to position [1364, 0]
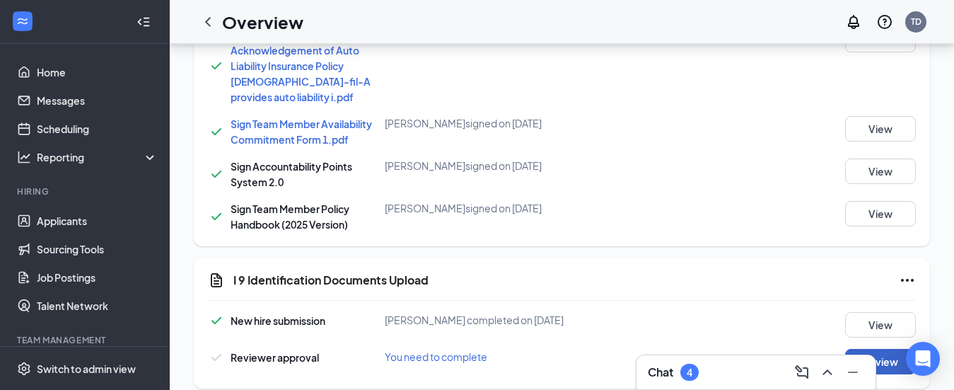
click at [884, 349] on button "Review" at bounding box center [880, 361] width 71 height 25
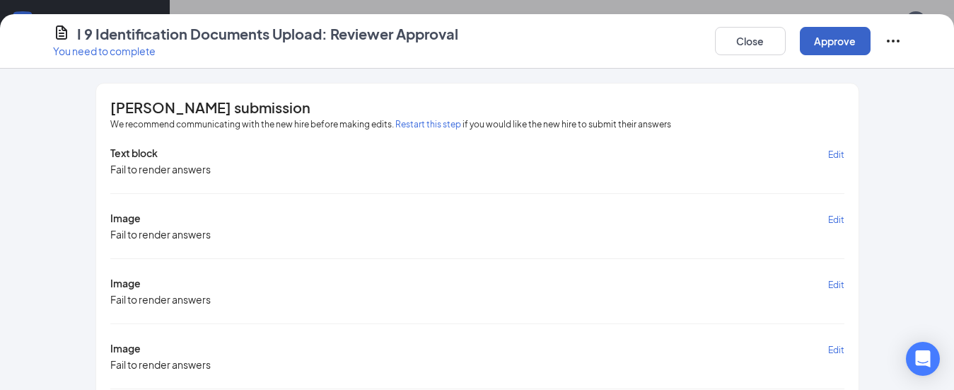
click at [828, 28] on button "Approve" at bounding box center [835, 41] width 71 height 28
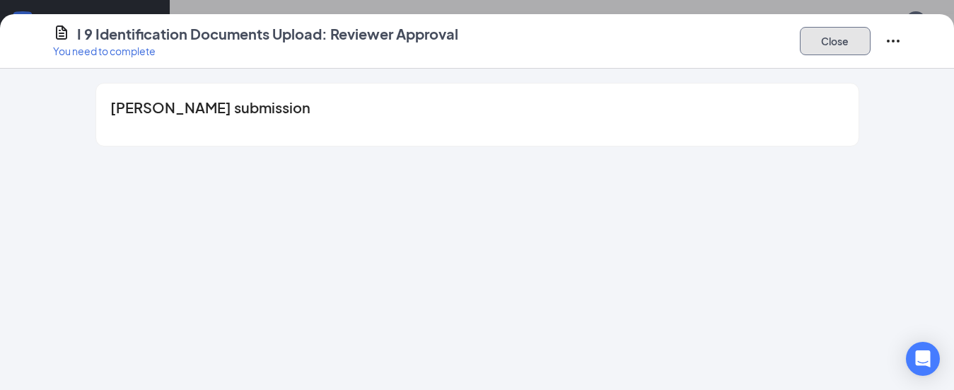
click at [823, 43] on button "Close" at bounding box center [835, 41] width 71 height 28
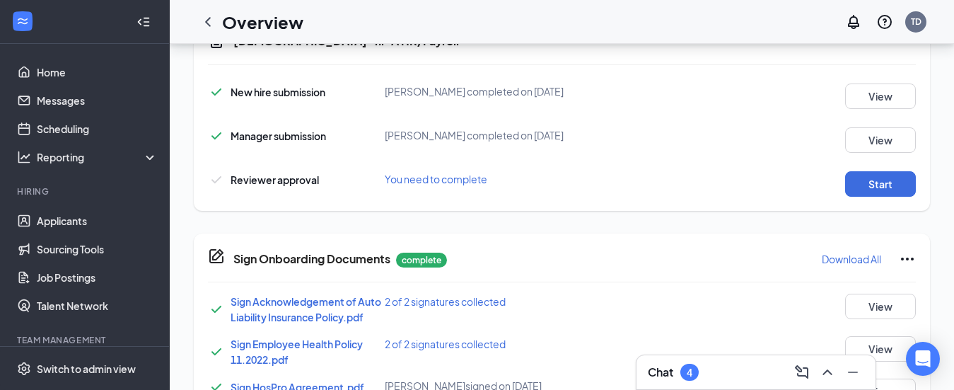
scroll to position [841, 0]
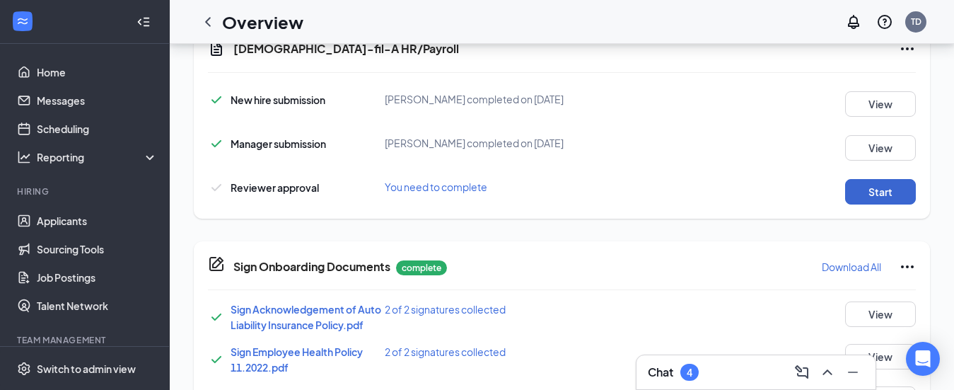
drag, startPoint x: 653, startPoint y: 205, endPoint x: 864, endPoint y: 182, distance: 212.0
click at [864, 182] on div "Chick-fil-A HR/Payroll New hire submission Ava G Kirklin completed on Sep 15, 2…" at bounding box center [562, 122] width 736 height 192
click at [888, 195] on button "Start" at bounding box center [880, 191] width 71 height 25
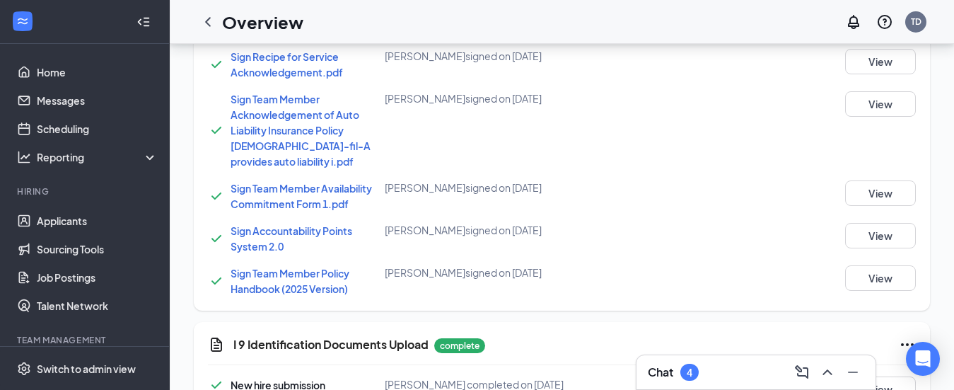
scroll to position [1364, 0]
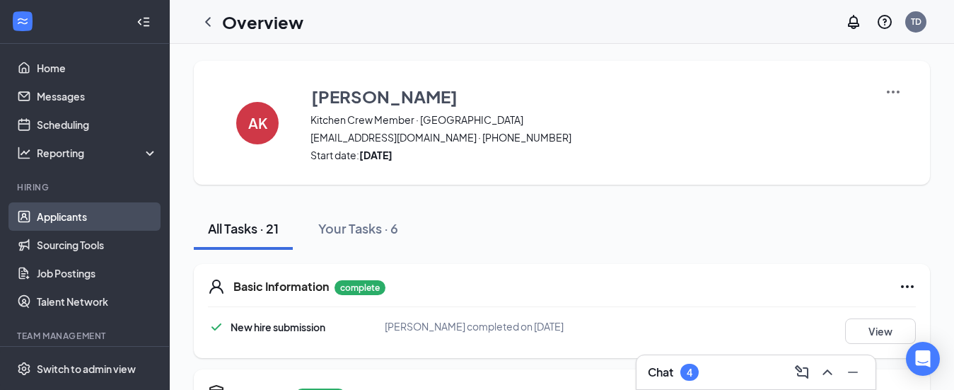
scroll to position [4, 0]
click at [67, 214] on link "Applicants" at bounding box center [97, 217] width 121 height 28
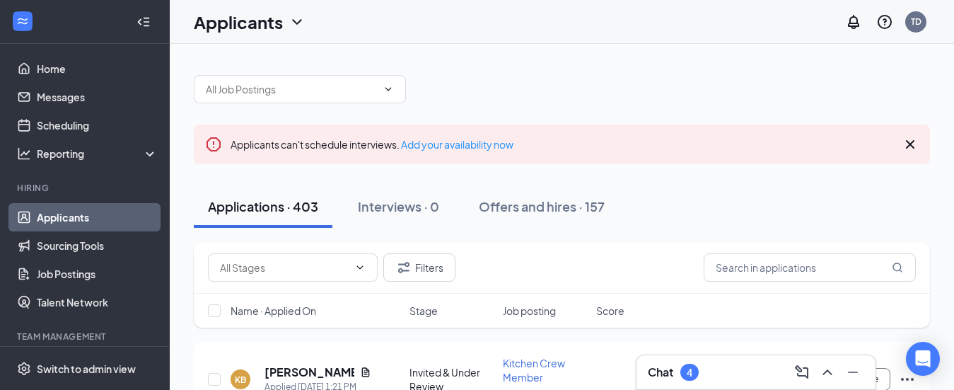
click at [472, 251] on div "Filters" at bounding box center [562, 268] width 736 height 52
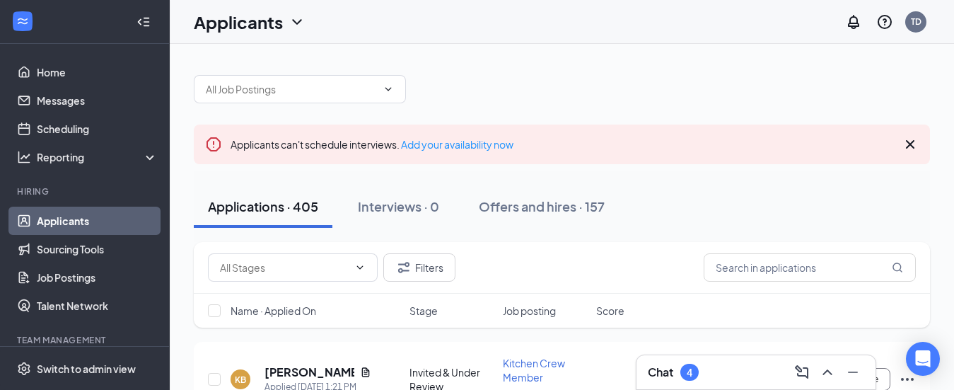
click at [910, 141] on icon "Cross" at bounding box center [910, 144] width 17 height 17
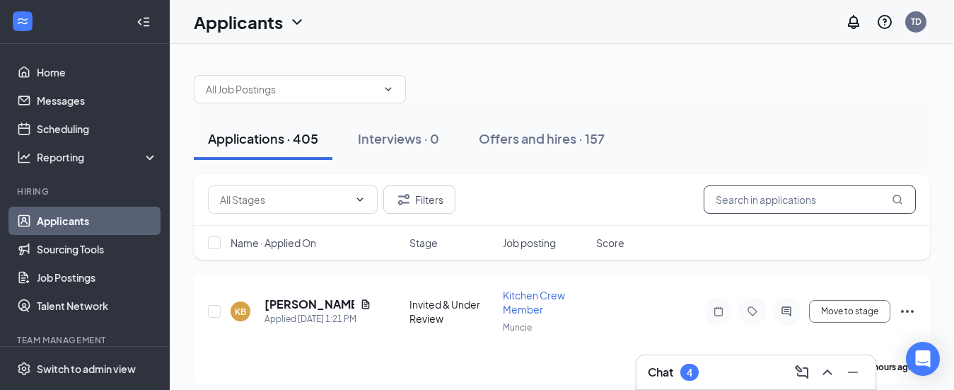
click at [749, 206] on input "text" at bounding box center [810, 199] width 212 height 28
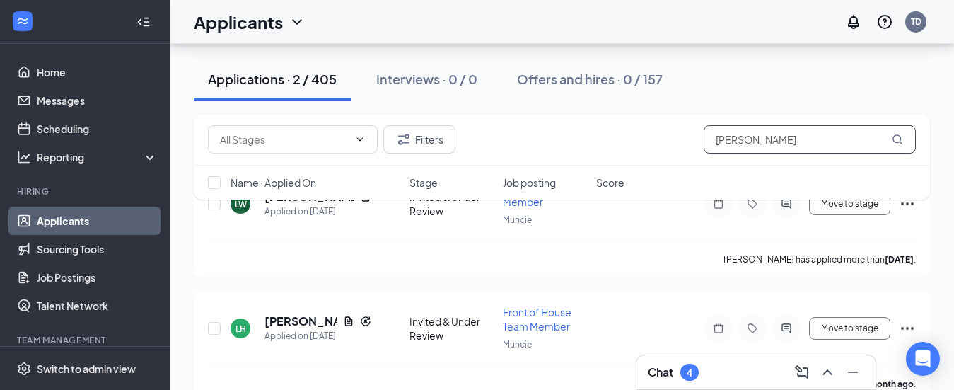
scroll to position [136, 0]
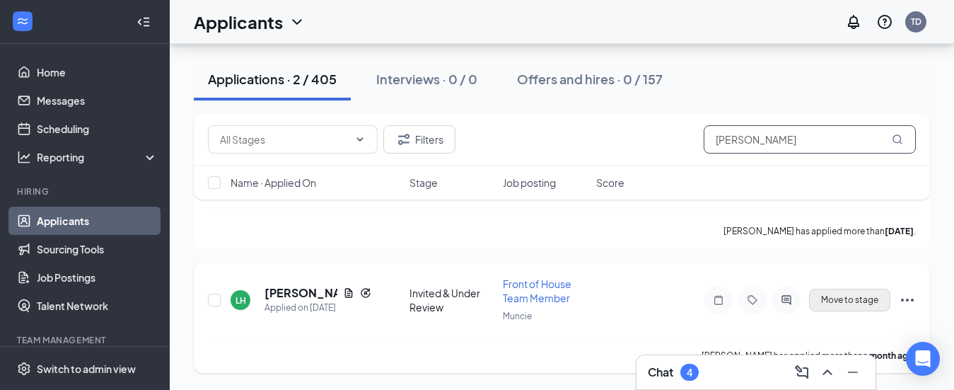
type input "[PERSON_NAME]"
click at [852, 300] on button "Move to stage" at bounding box center [849, 300] width 81 height 23
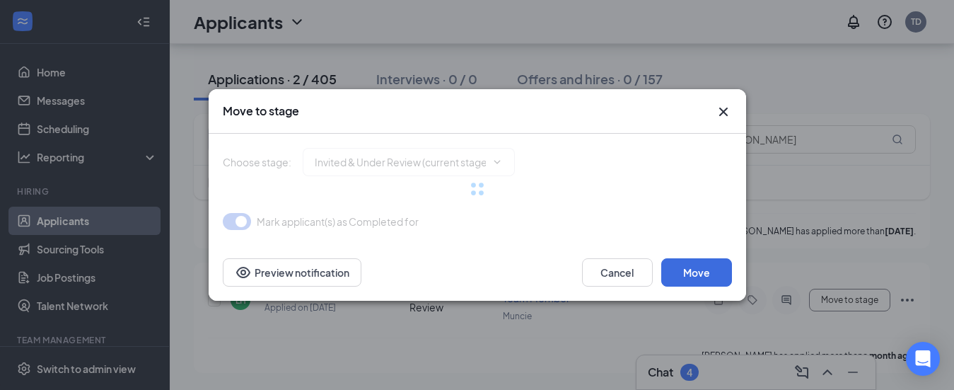
type input "Offer Letter/Onboarding (final stage)"
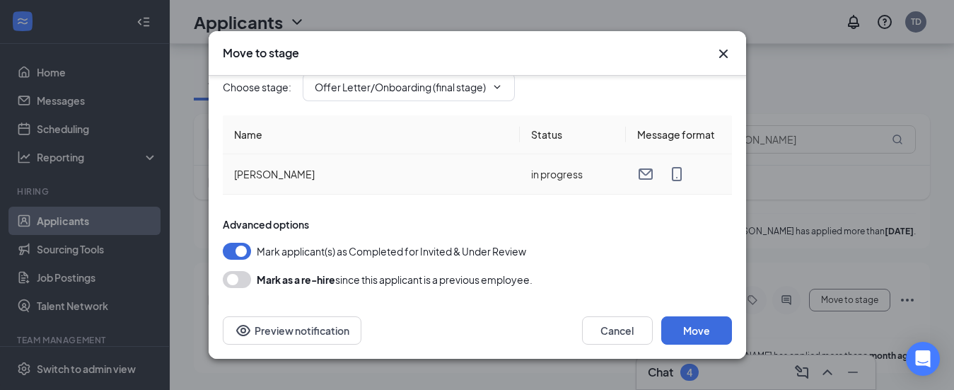
scroll to position [0, 0]
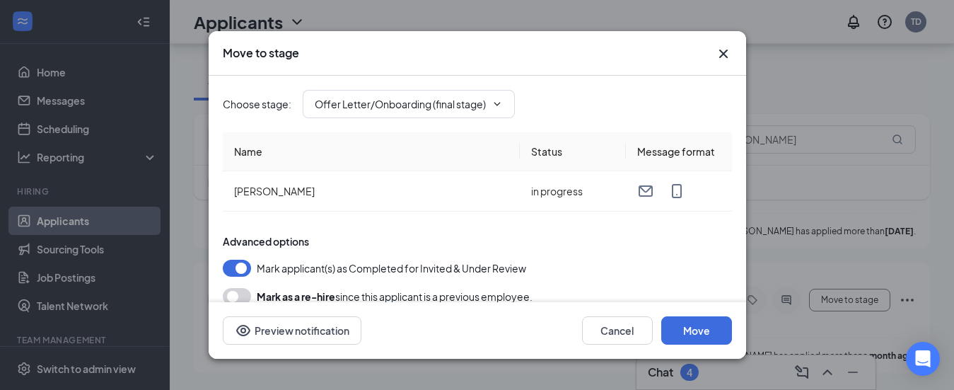
click at [716, 57] on icon "Cross" at bounding box center [723, 53] width 17 height 17
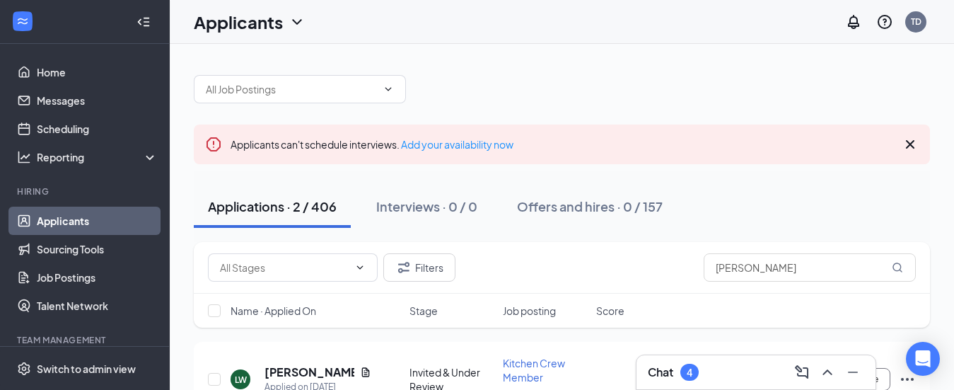
click at [96, 216] on link "Applicants" at bounding box center [97, 221] width 121 height 28
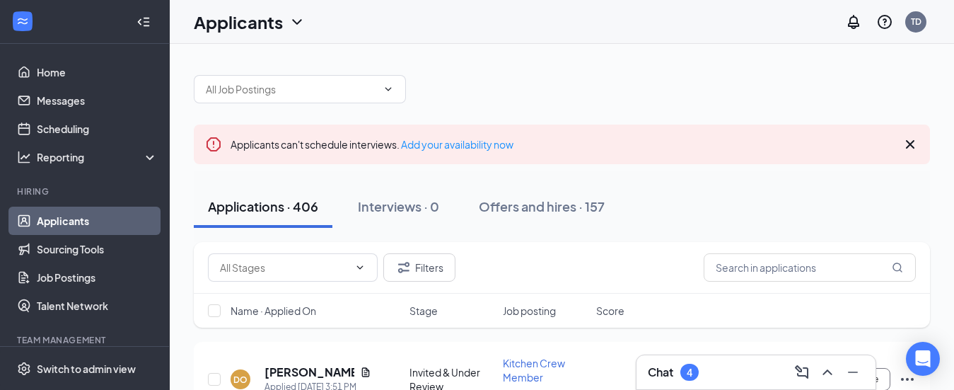
click at [81, 220] on link "Applicants" at bounding box center [97, 221] width 121 height 28
click at [910, 149] on icon "Cross" at bounding box center [910, 144] width 17 height 17
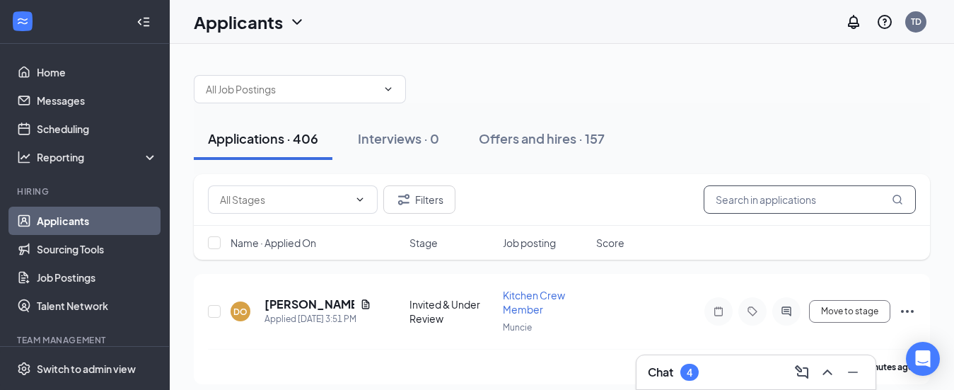
click at [749, 204] on input "text" at bounding box center [810, 199] width 212 height 28
type input "[PERSON_NAME]"
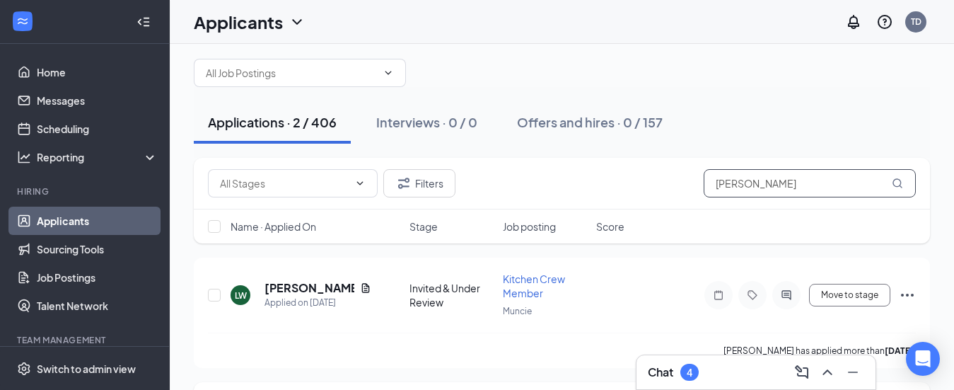
scroll to position [136, 0]
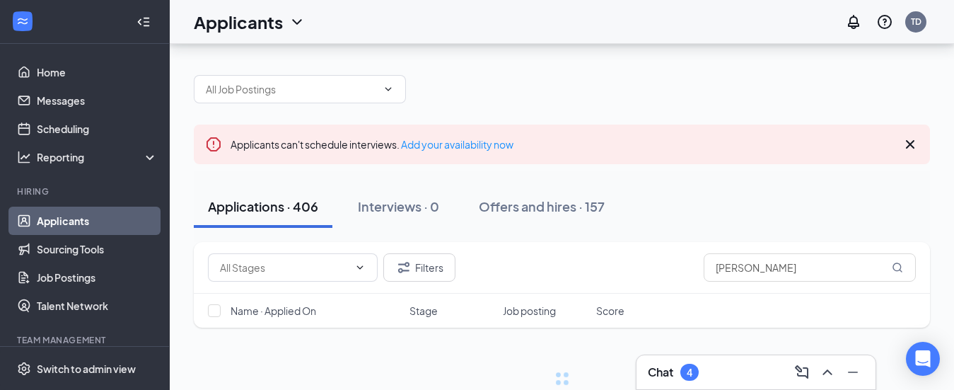
scroll to position [41, 0]
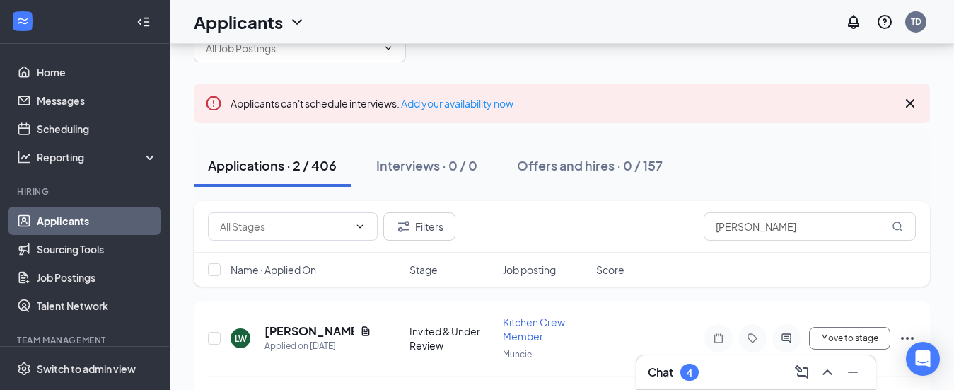
click at [912, 99] on icon "Cross" at bounding box center [910, 103] width 17 height 17
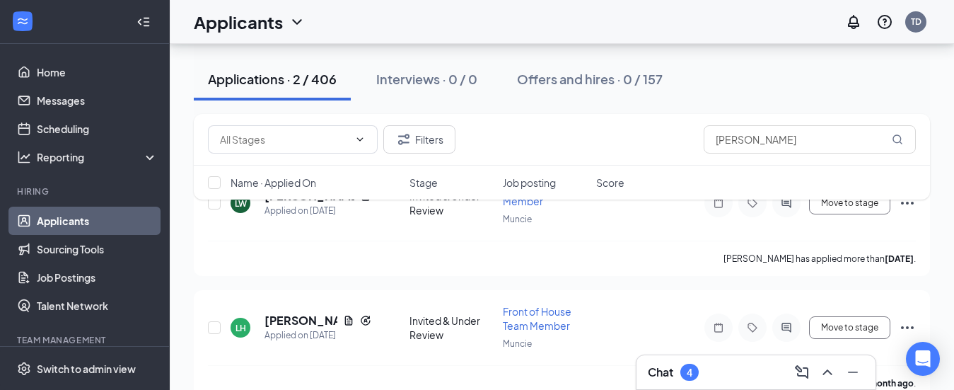
scroll to position [0, 0]
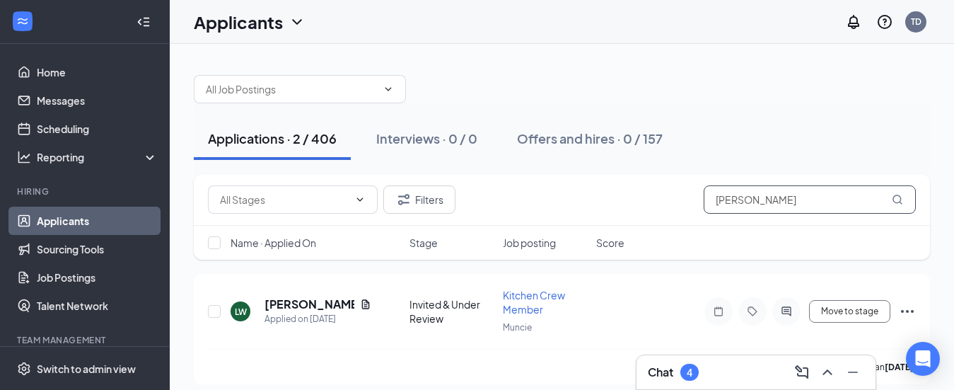
click at [757, 197] on input "[PERSON_NAME]" at bounding box center [810, 199] width 212 height 28
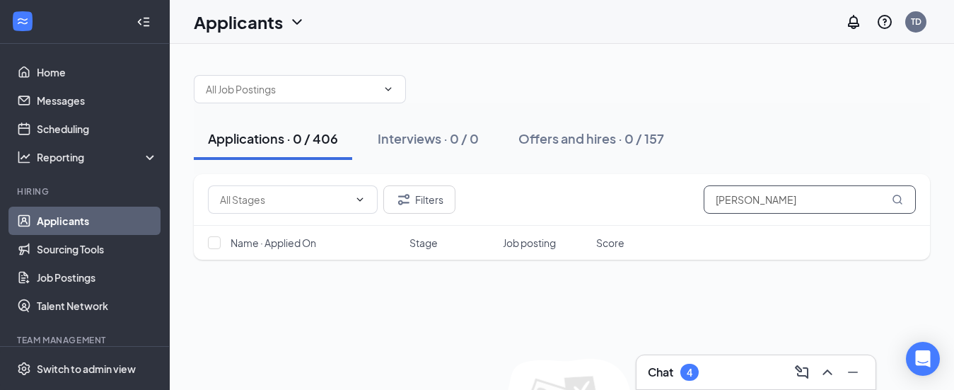
type input "[PERSON_NAME]"
click at [895, 201] on icon "MagnifyingGlass" at bounding box center [897, 199] width 11 height 11
click at [78, 221] on link "Applicants" at bounding box center [97, 221] width 121 height 28
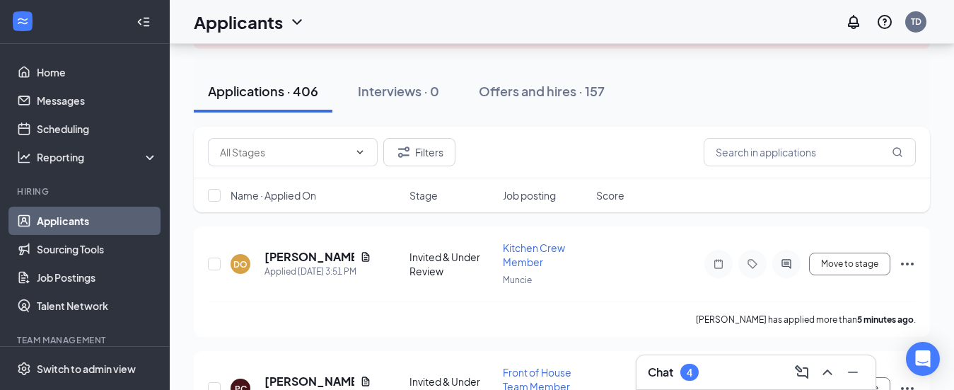
scroll to position [113, 0]
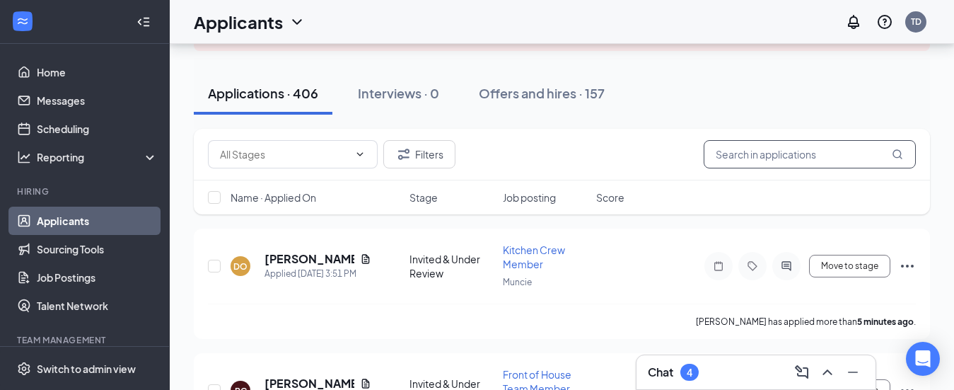
click at [736, 158] on input "text" at bounding box center [810, 154] width 212 height 28
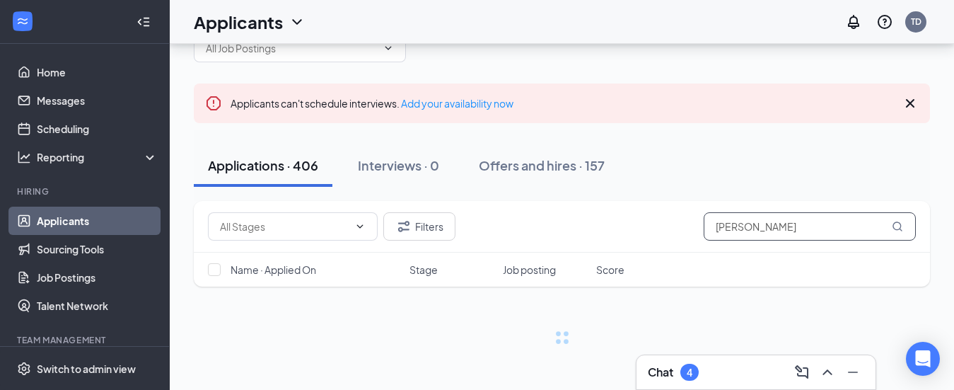
scroll to position [41, 0]
type input "[PERSON_NAME]"
click at [902, 225] on icon "MagnifyingGlass" at bounding box center [897, 226] width 11 height 11
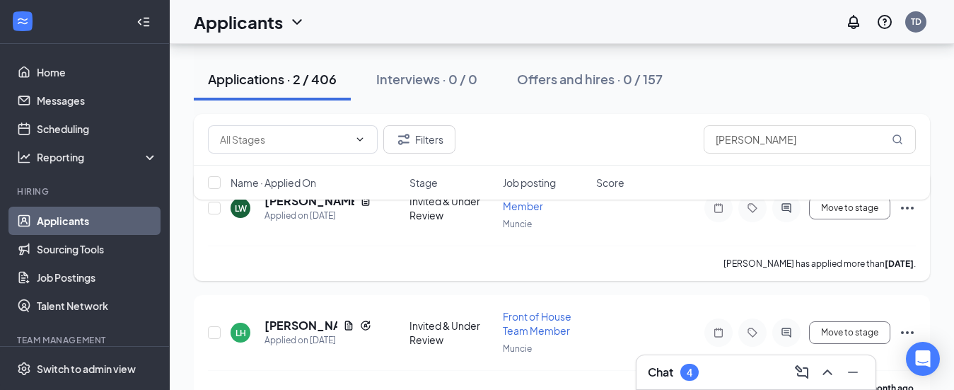
scroll to position [204, 0]
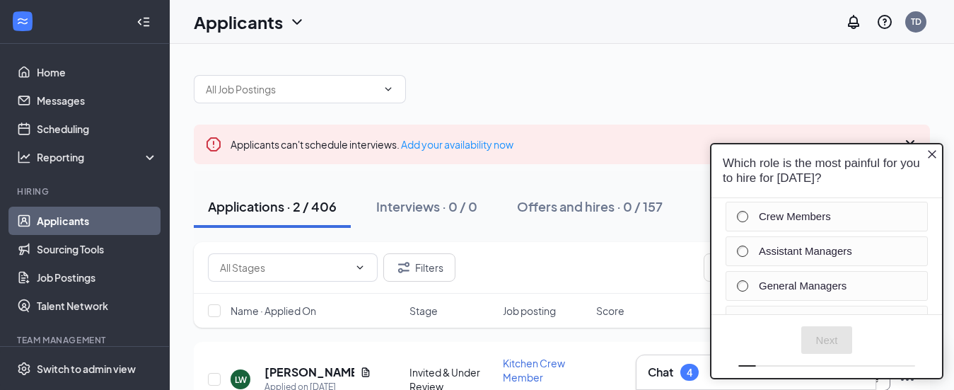
click at [930, 149] on icon "Close button" at bounding box center [931, 154] width 11 height 11
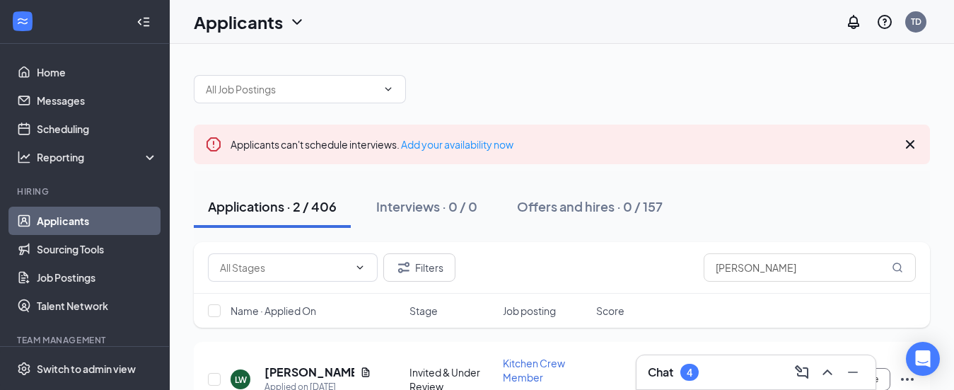
click at [907, 144] on icon "Cross" at bounding box center [910, 144] width 17 height 17
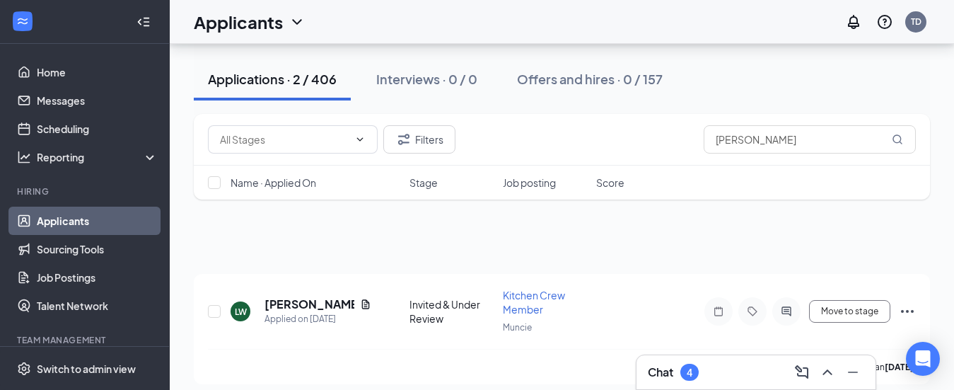
scroll to position [136, 0]
